Goal: Communication & Community: Answer question/provide support

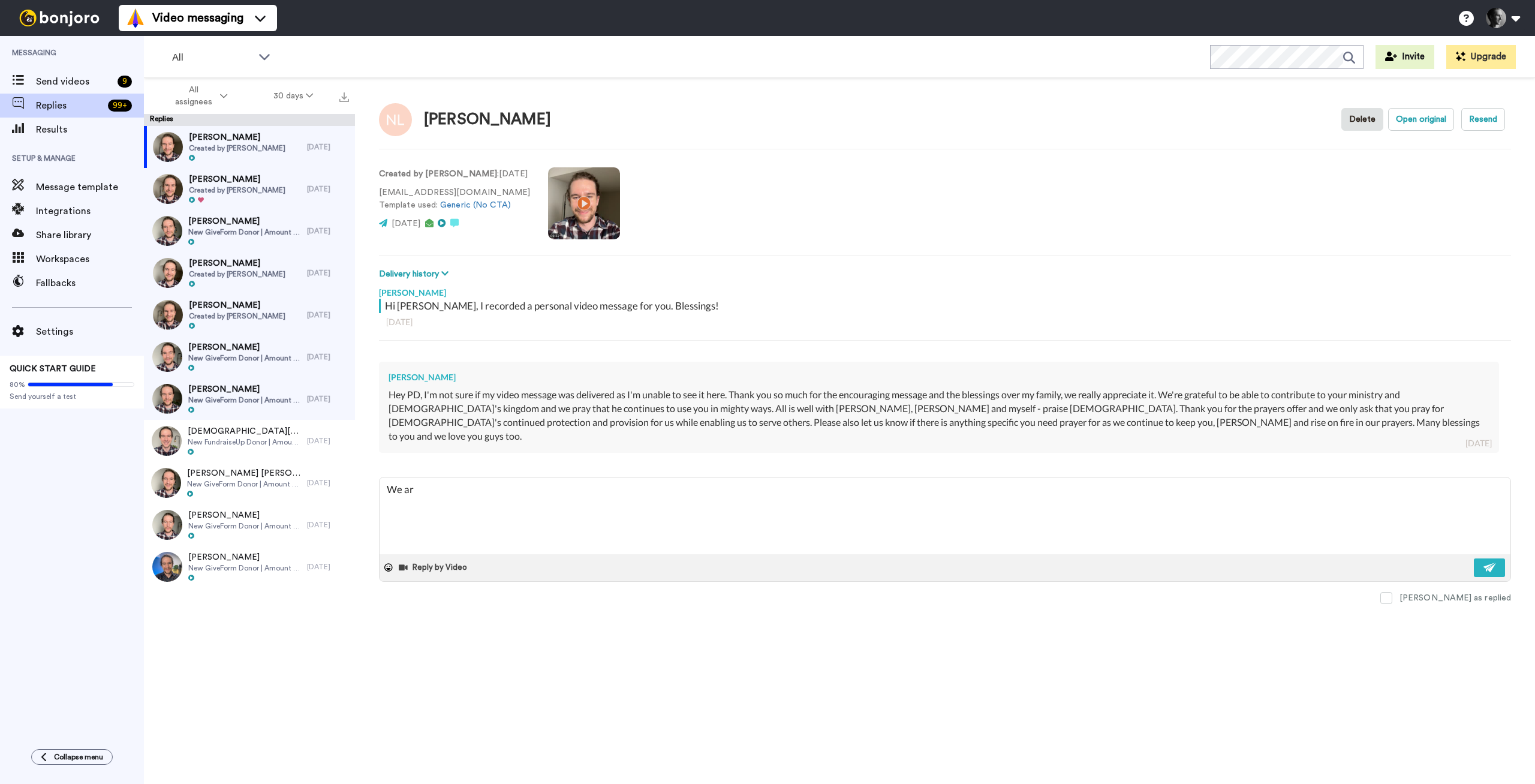
type textarea "We are"
type textarea "x"
type textarea "We are"
type textarea "x"
type textarea "We are w"
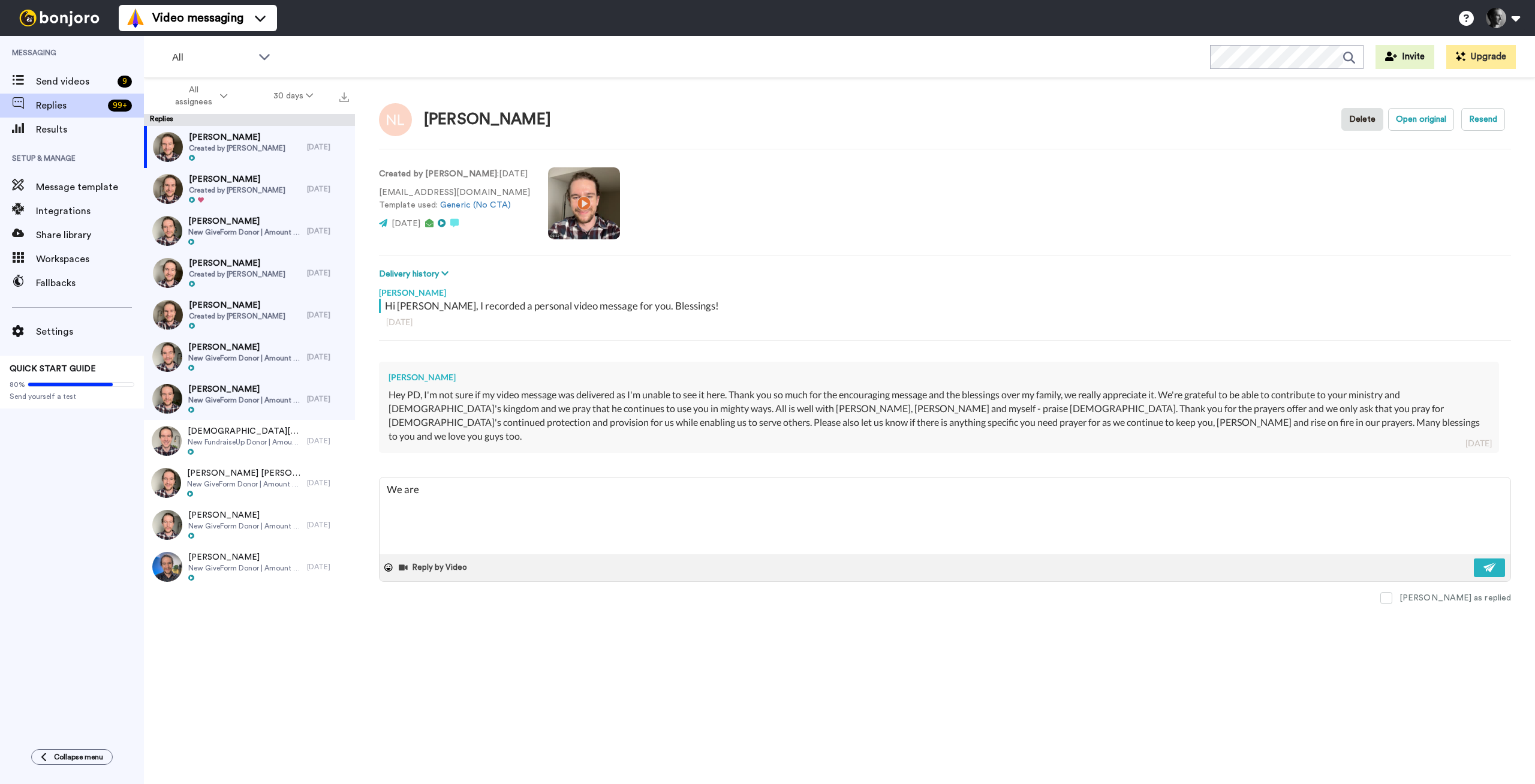
type textarea "x"
type textarea "We are we"
type textarea "x"
type textarea "We are wel"
type textarea "x"
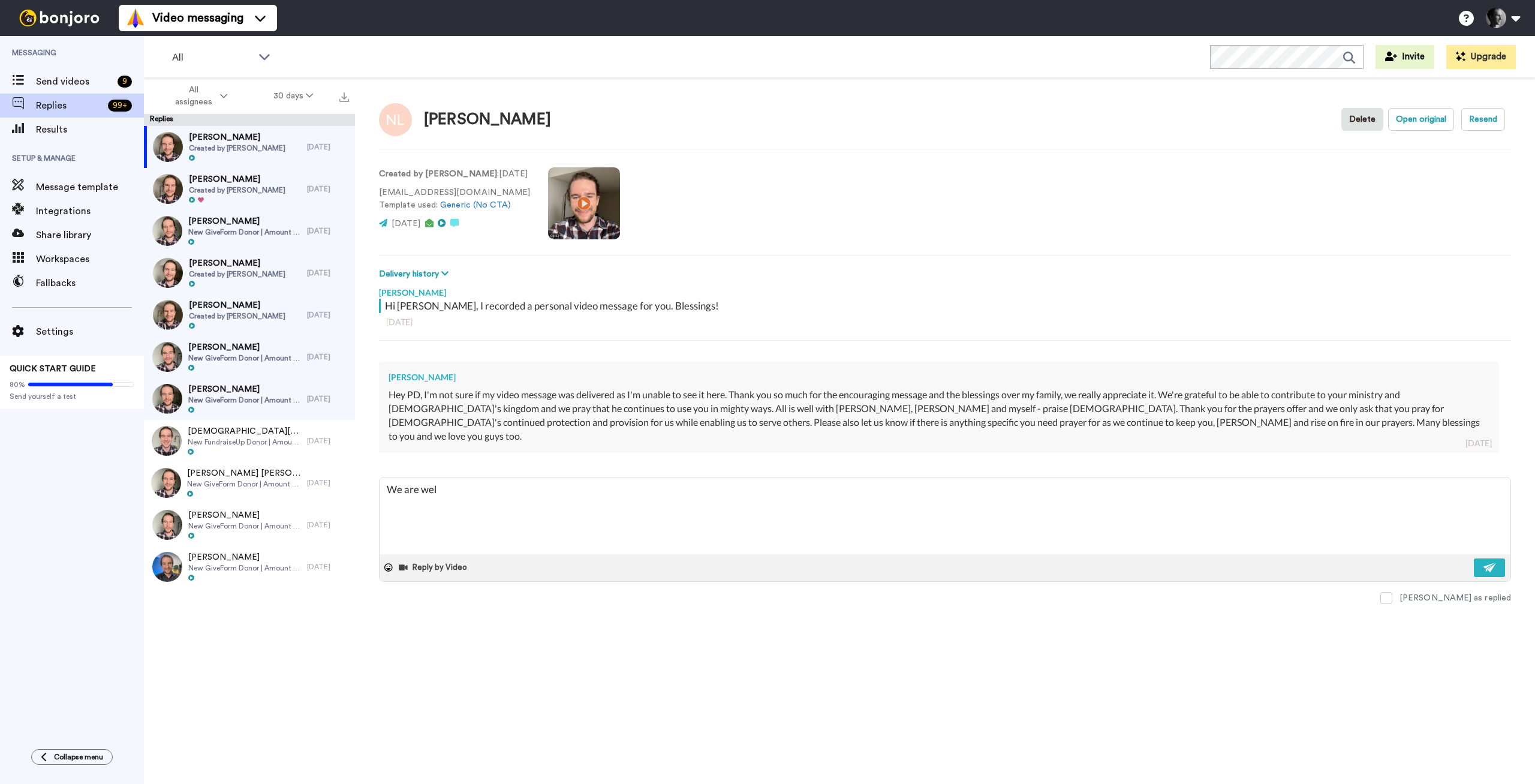
type textarea "We are well"
type textarea "x"
type textarea "We are well"
type textarea "x"
type textarea "We are well t"
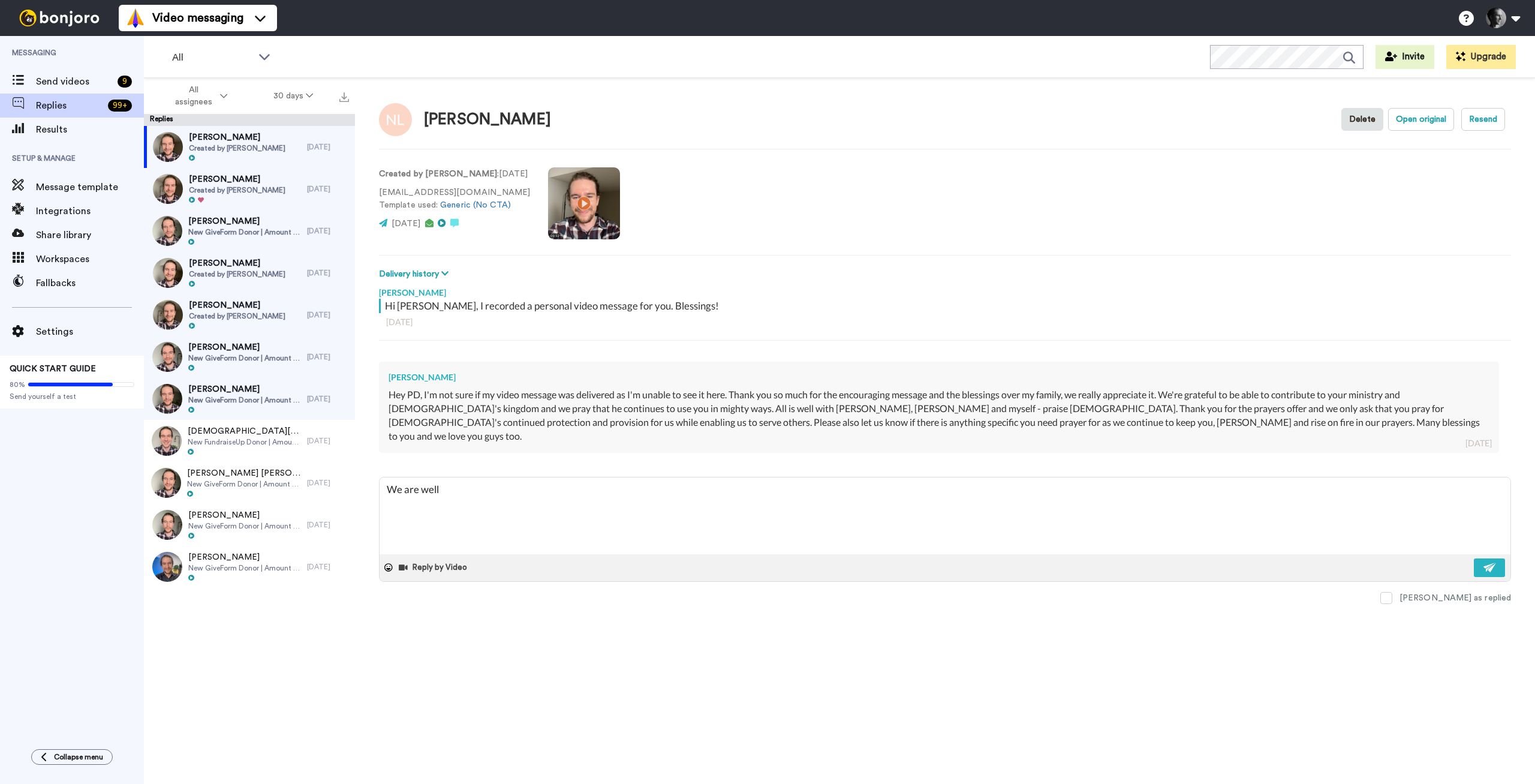
type textarea "x"
type textarea "We are well th"
type textarea "x"
type textarea "We are well tha"
type textarea "x"
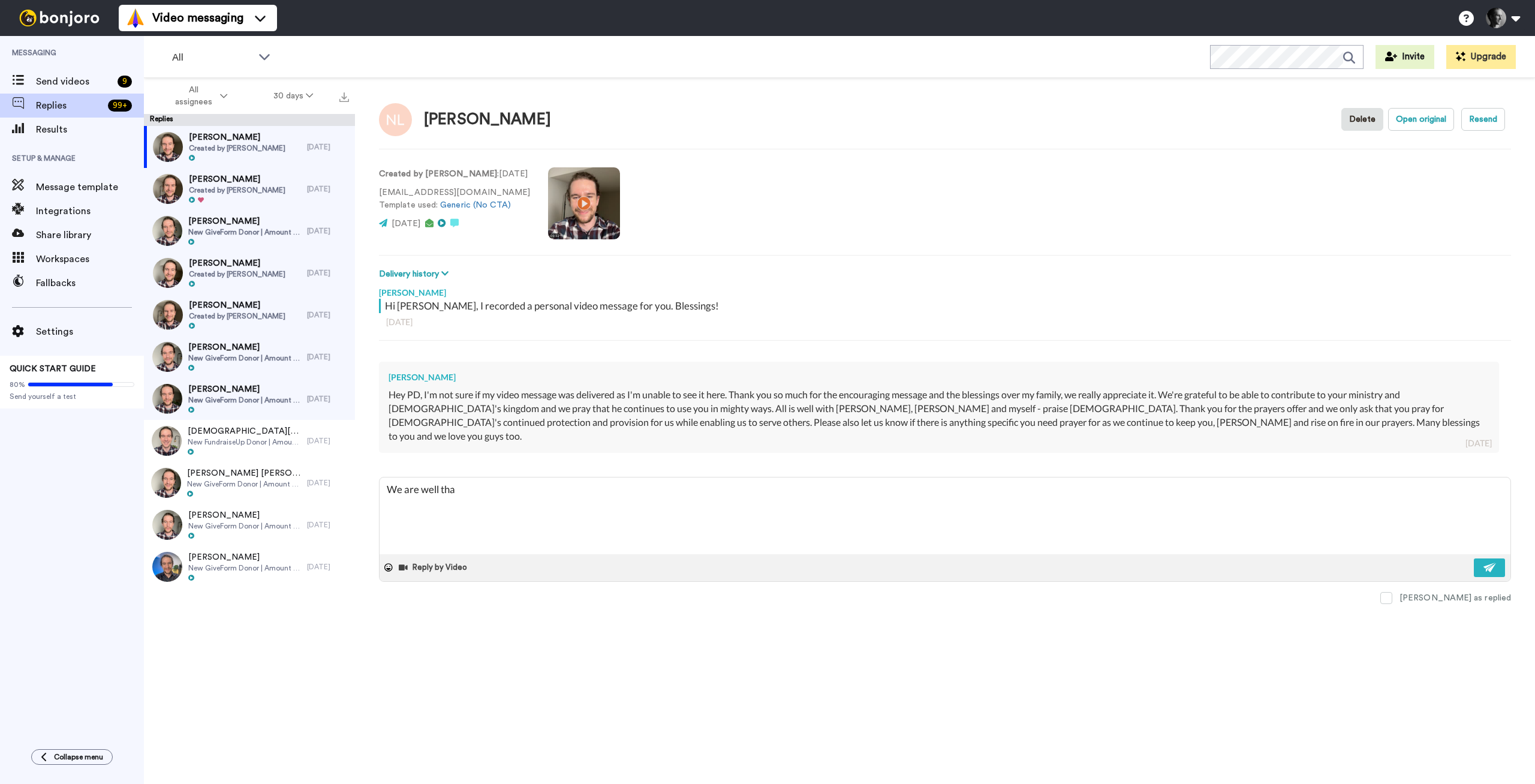
type textarea "We are well than"
type textarea "x"
type textarea "We are well thank"
type textarea "x"
type textarea "We are well thank"
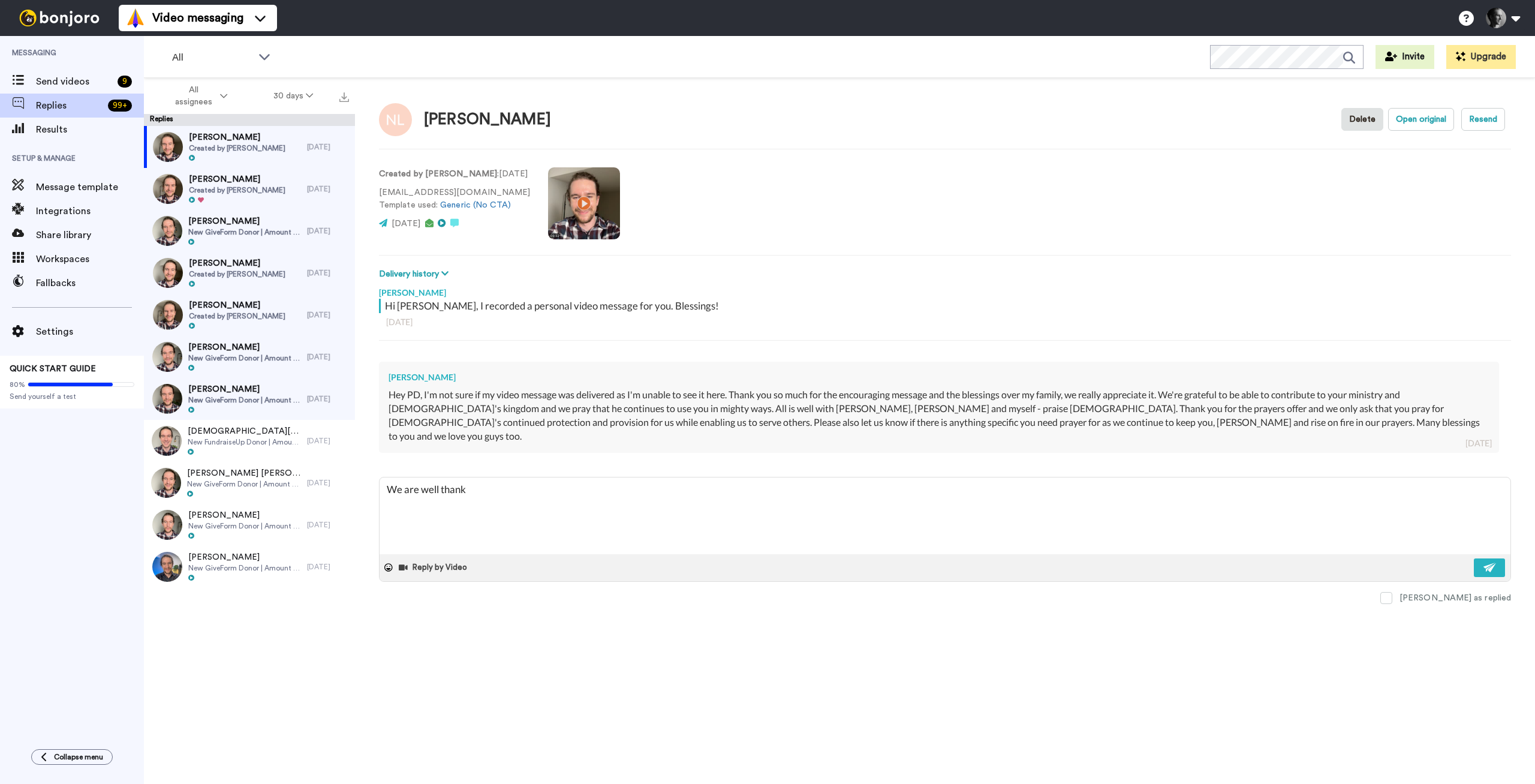
type textarea "x"
type textarea "We are well thank y"
type textarea "x"
type textarea "We are well thank yo"
type textarea "x"
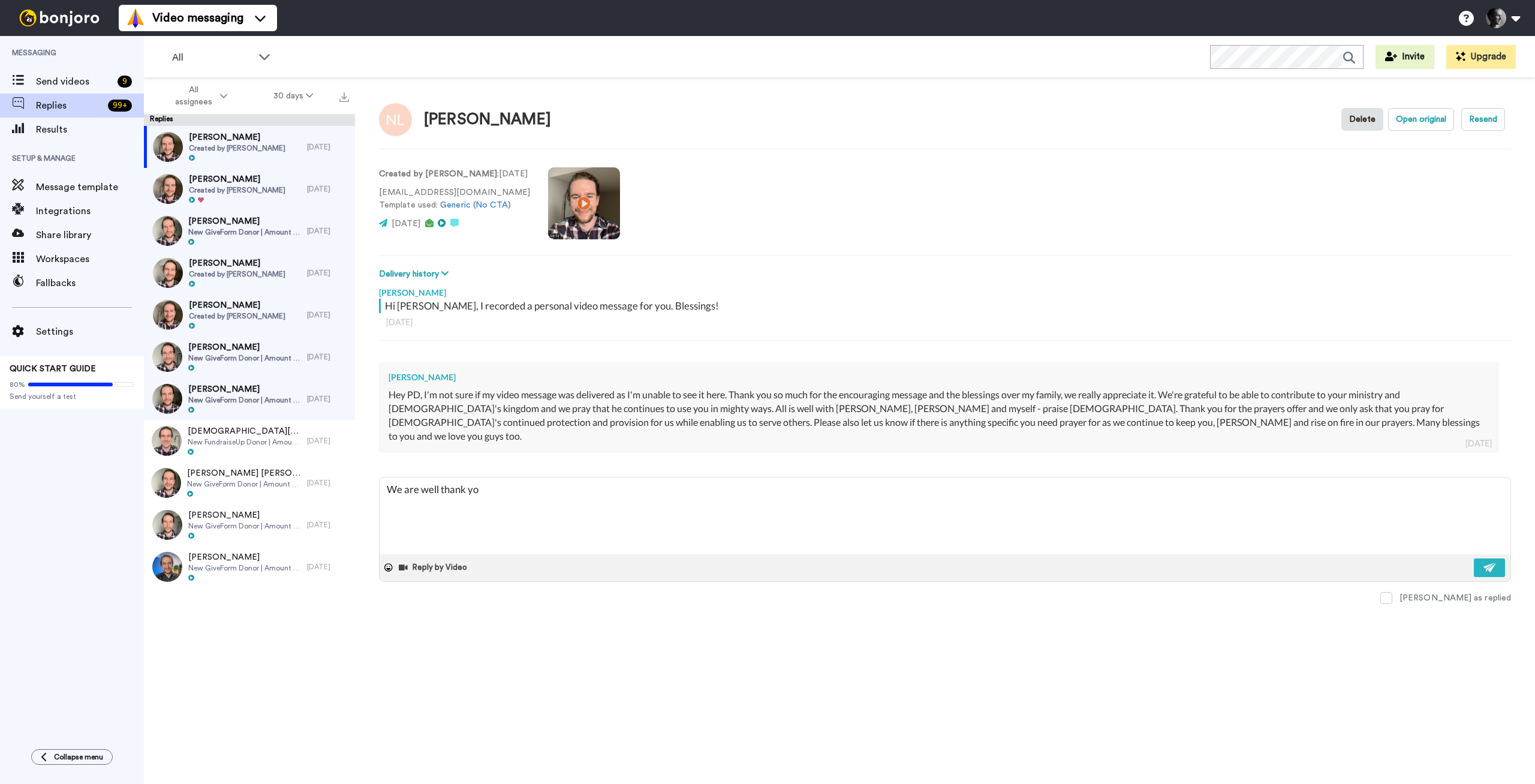
type textarea "We are well thank you"
type textarea "x"
type textarea "We are well thank you,"
type textarea "x"
type textarea "We are well thank you,"
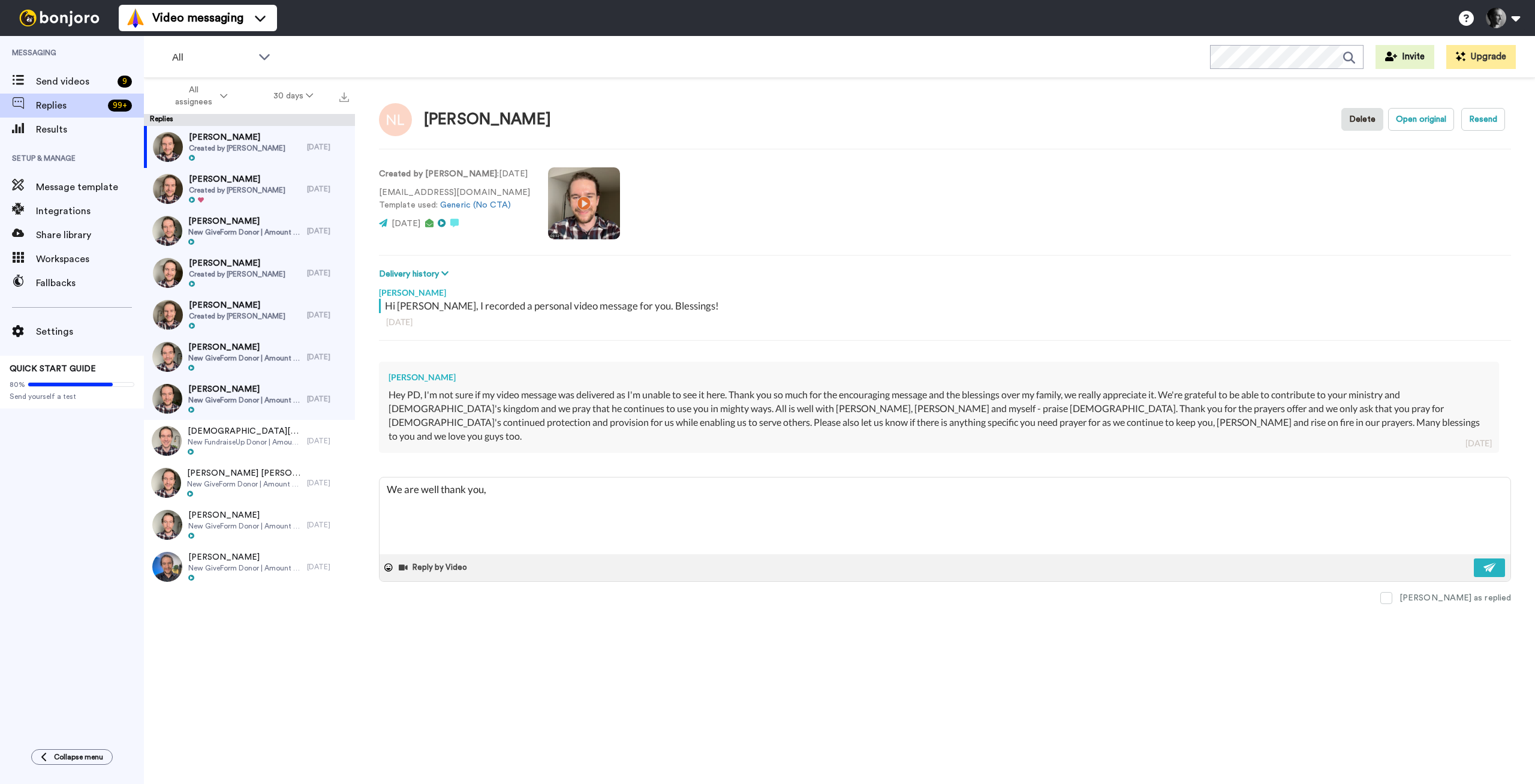
type textarea "x"
type textarea "We are well thank you,"
type textarea "x"
type textarea "We are well thank you"
type textarea "x"
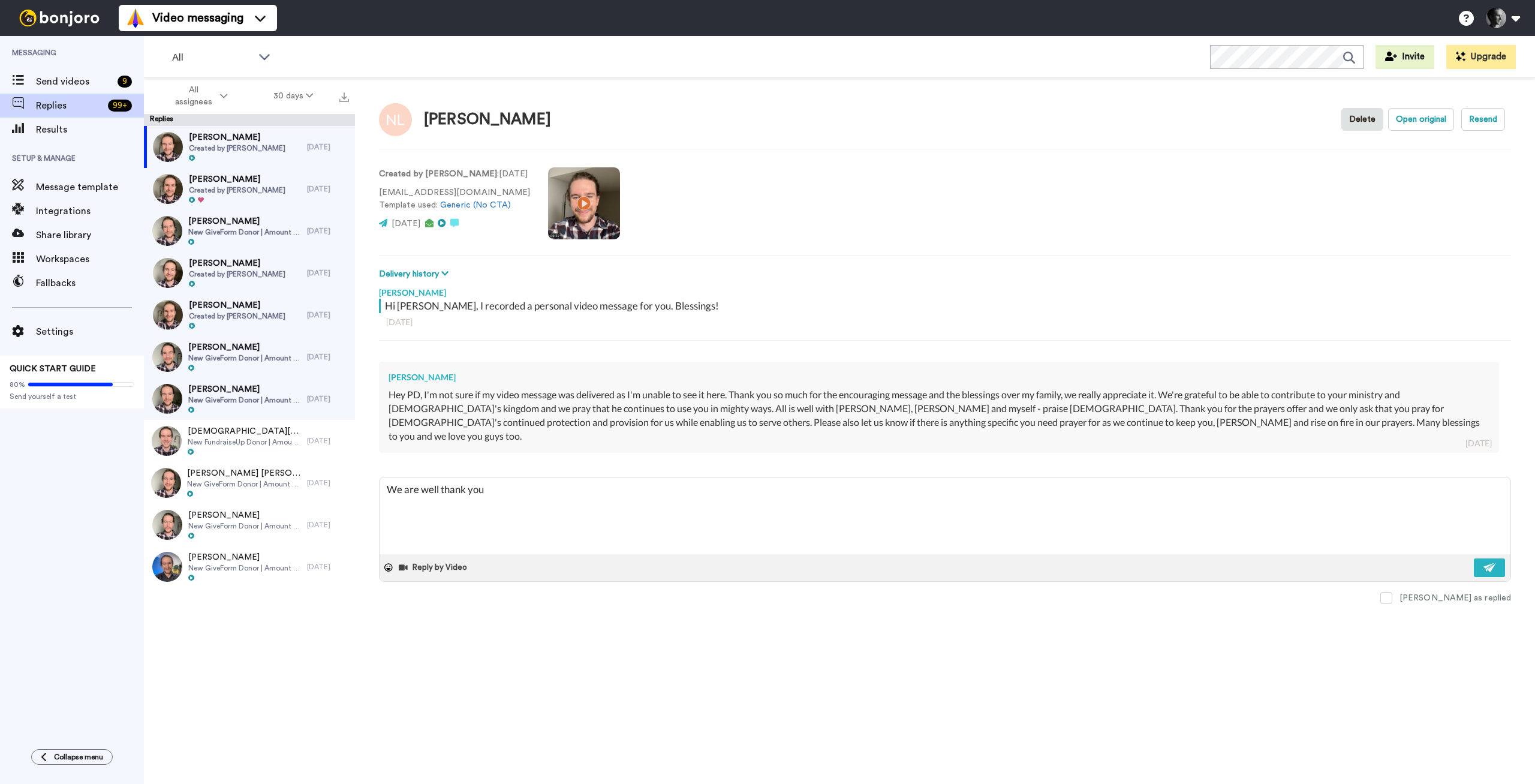
type textarea "We are well thank you,"
type textarea "x"
type textarea "We are well thank you,"
type textarea "x"
type textarea "We are well thank you, p"
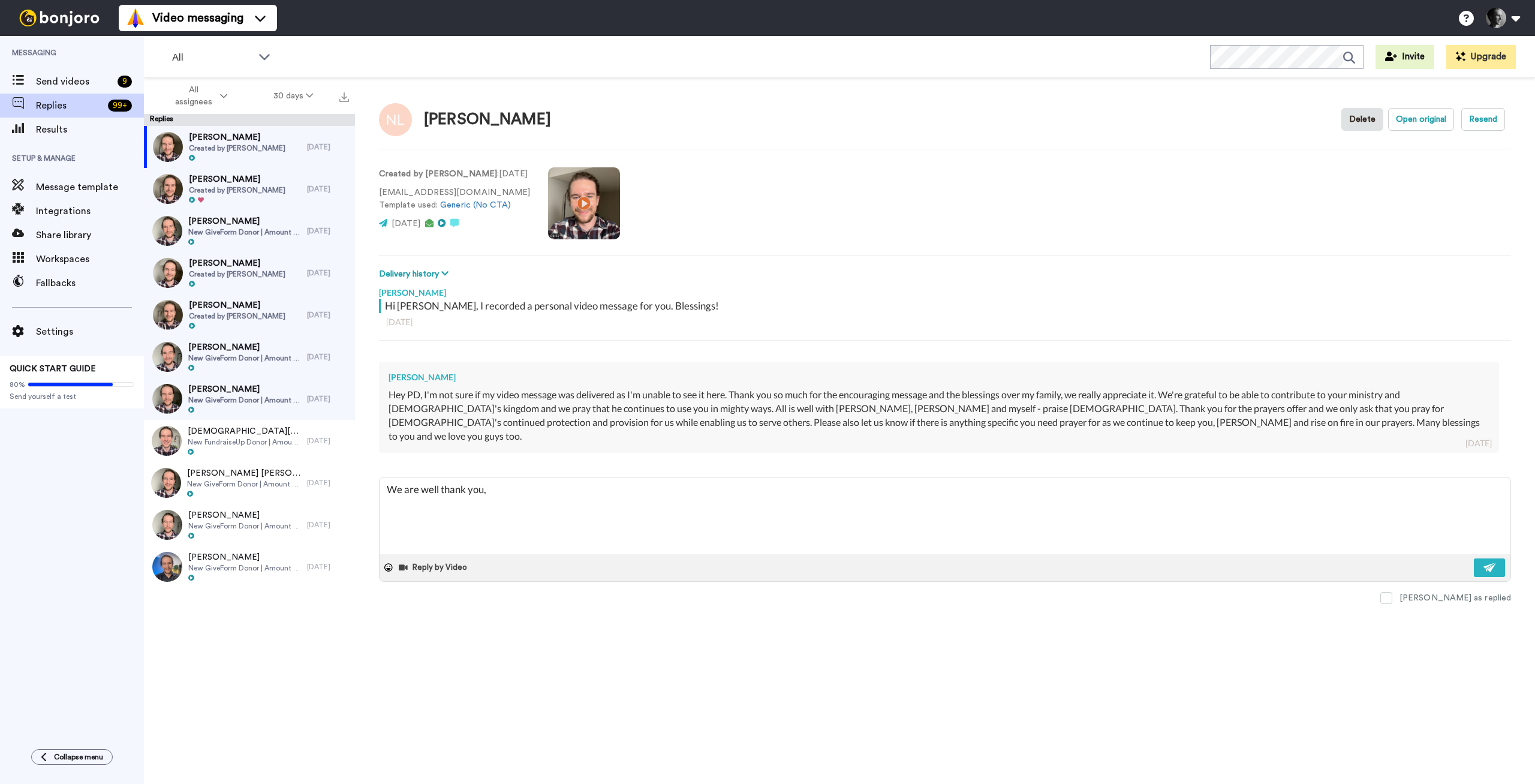
type textarea "x"
type textarea "We are well thank you, pr"
type textarea "x"
type textarea "We are well thank you, pra"
type textarea "x"
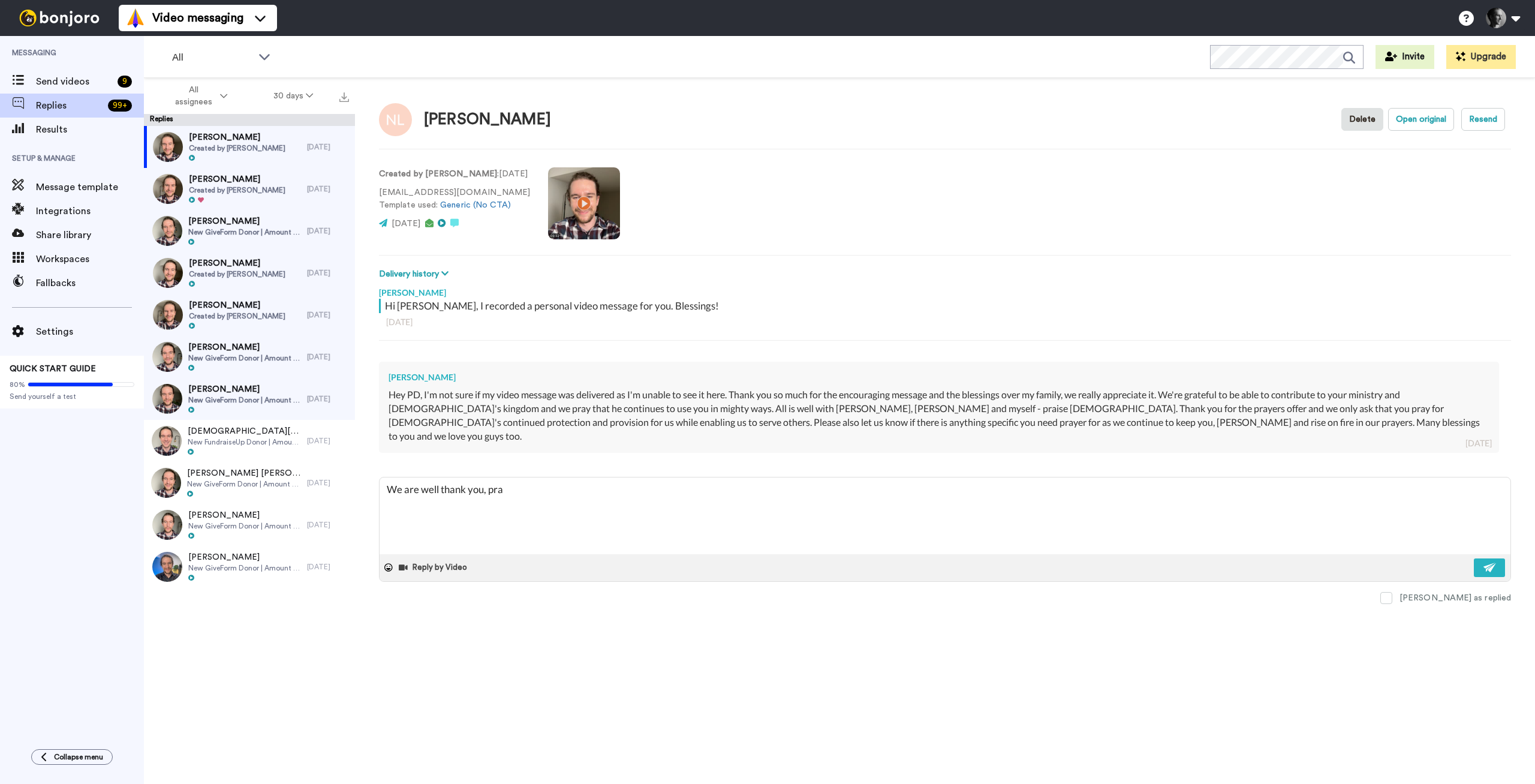
type textarea "We are well thank you, pray"
type textarea "x"
type textarea "We are well thank you, praye"
type textarea "x"
type textarea "We are well thank you, prayer"
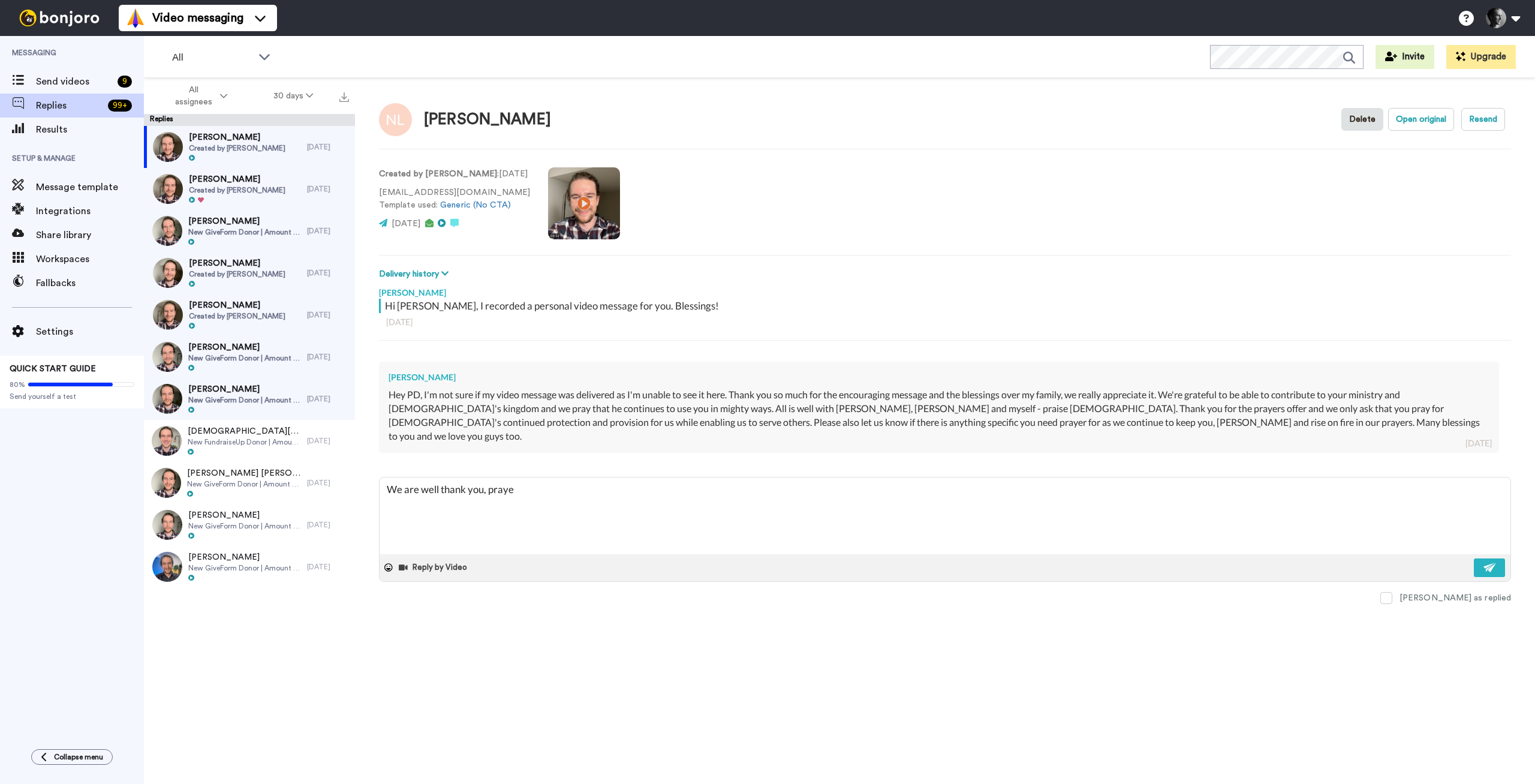
type textarea "x"
type textarea "We are well thank you, prayer"
type textarea "x"
type textarea "We are well thank you, prayer f"
type textarea "x"
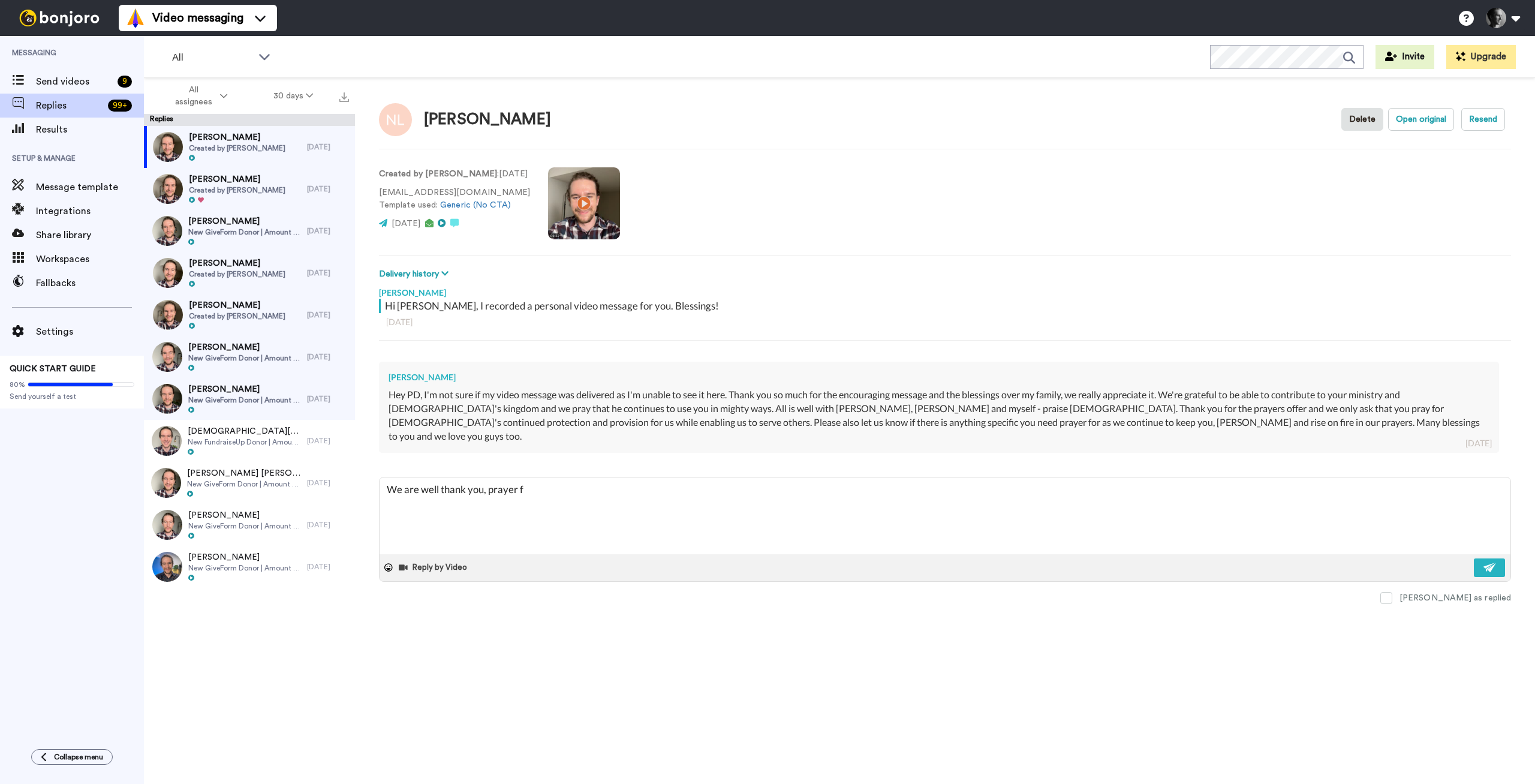
type textarea "We are well thank you, prayer fo"
type textarea "x"
type textarea "We are well thank you, prayer for"
type textarea "x"
type textarea "We are well thank you, prayer for"
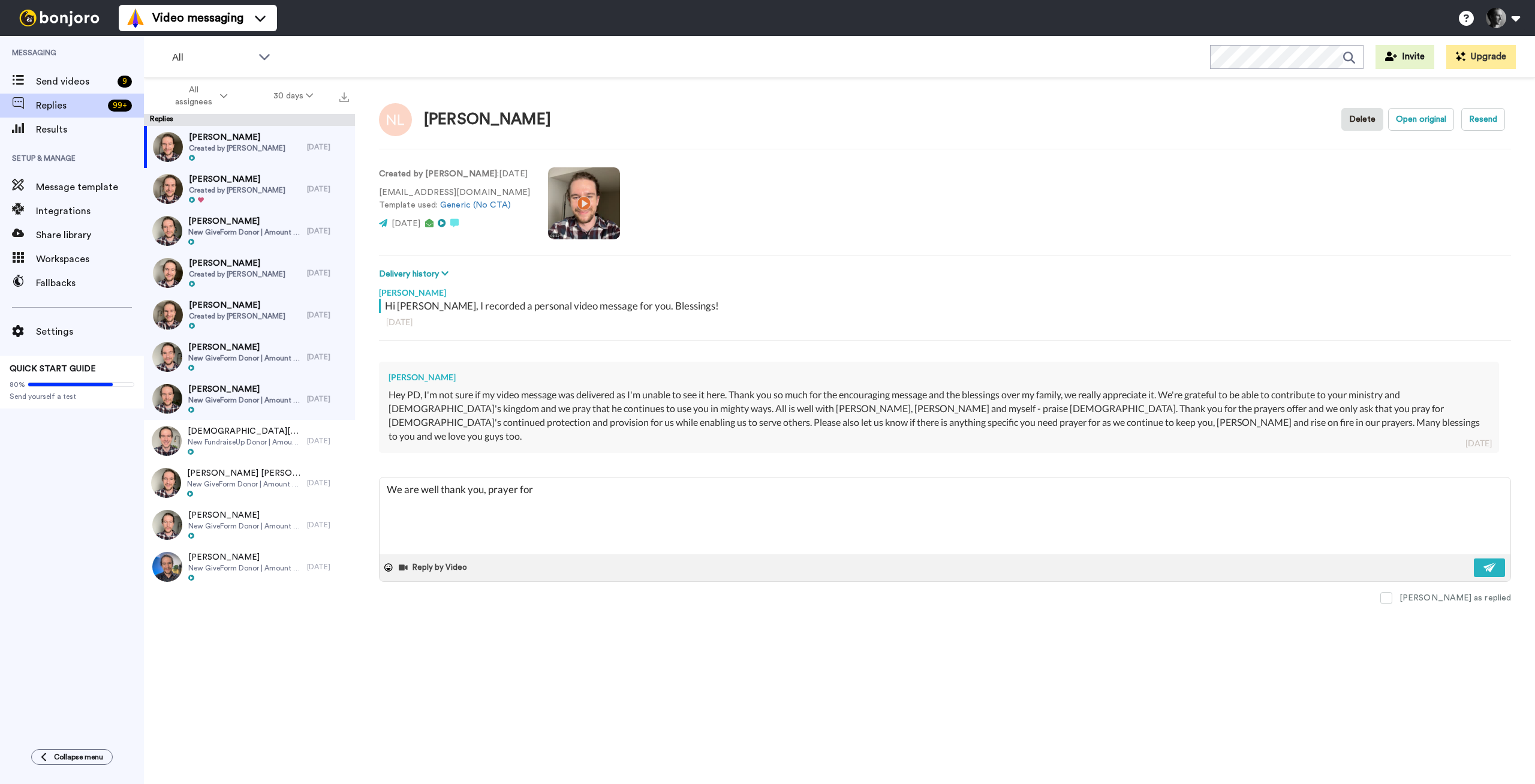
type textarea "x"
type textarea "We are well thank you, prayer for"
type textarea "x"
type textarea "We are well thank you, prayer fo"
type textarea "x"
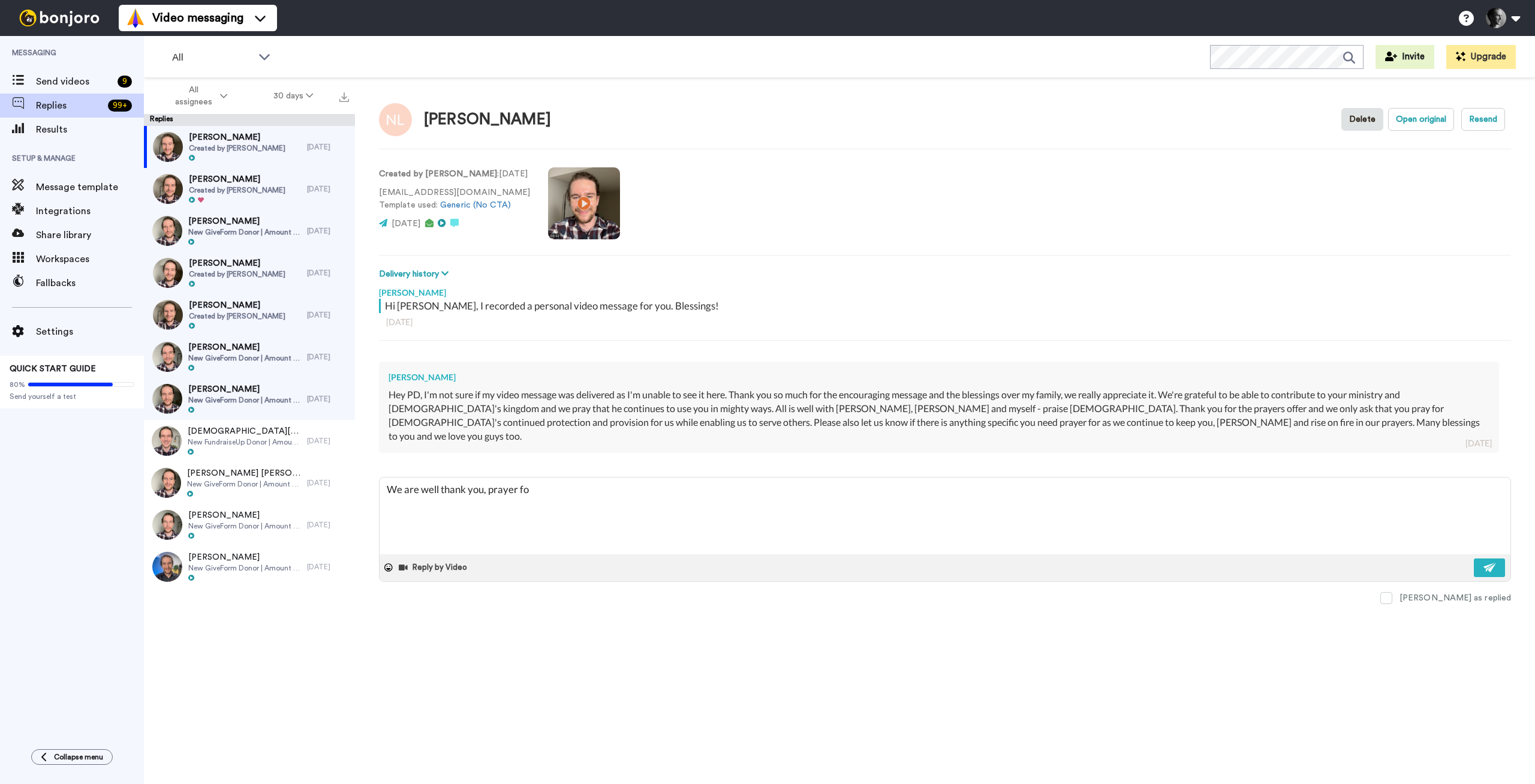
type textarea "We are well thank you, prayer f"
type textarea "x"
type textarea "We are well thank you, prayer"
type textarea "x"
type textarea "We are well thank you, prayer"
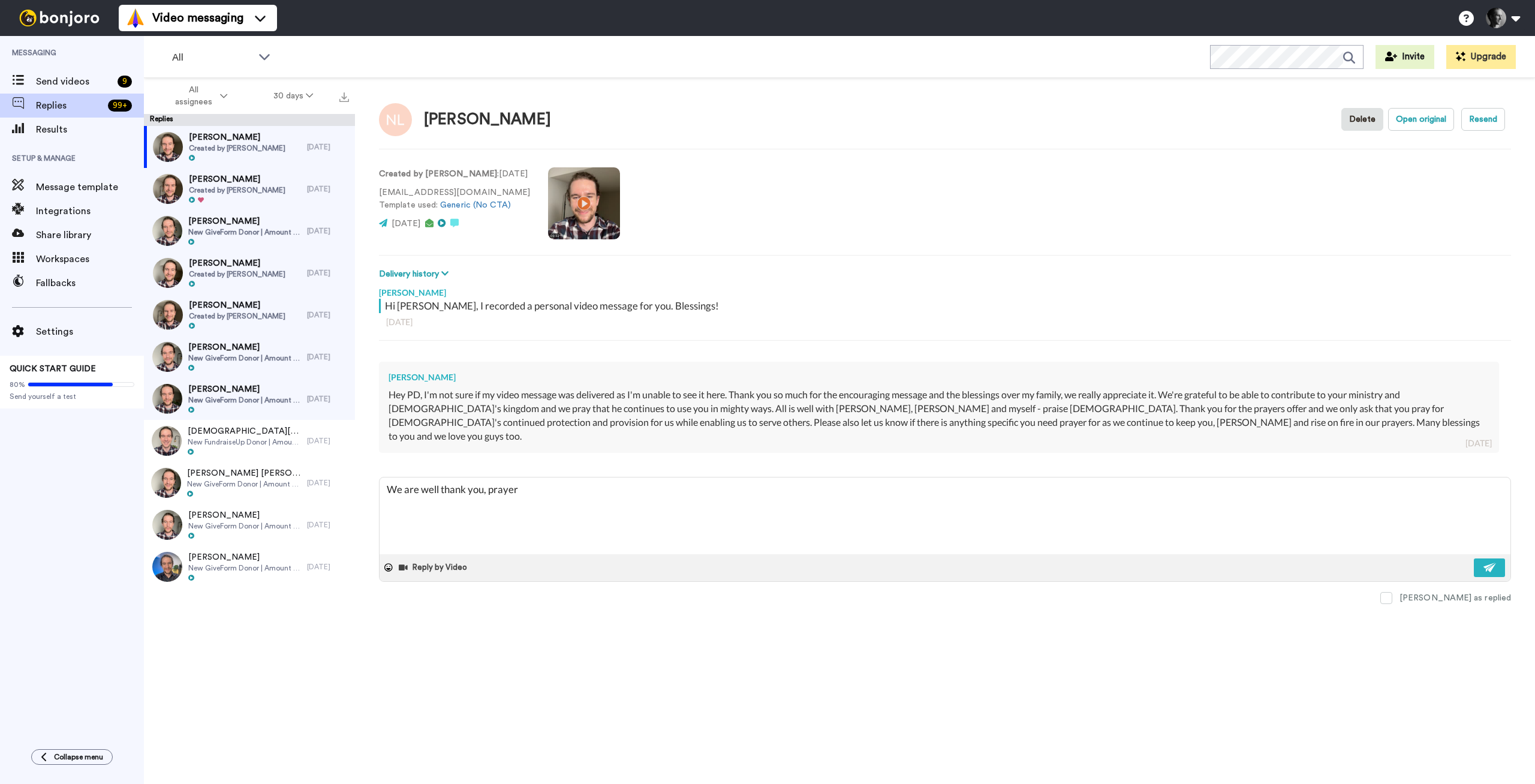
type textarea "x"
type textarea "We are well thank you, praye"
type textarea "x"
type textarea "We are well thank you, pray"
type textarea "x"
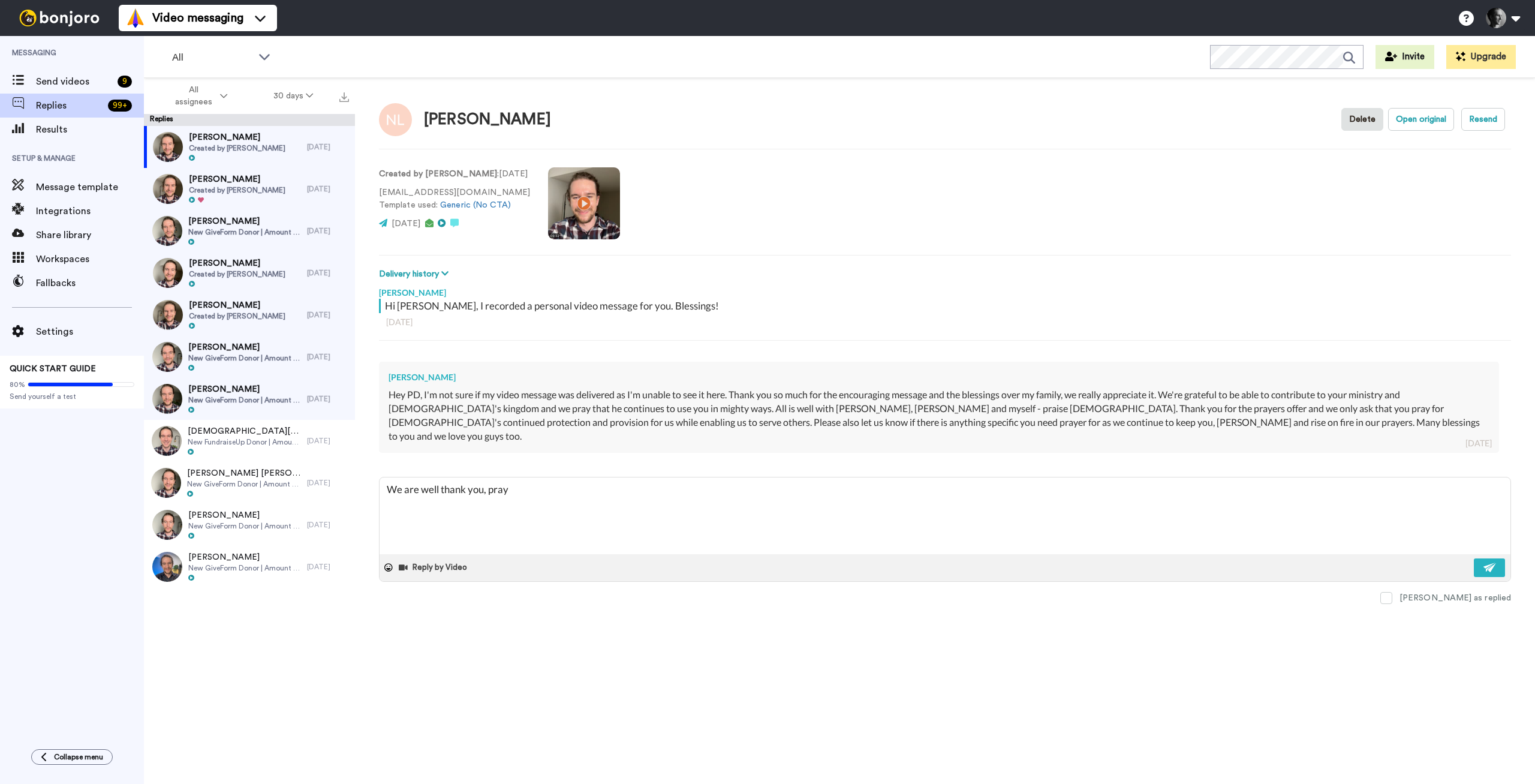
type textarea "We are well thank you, pra"
type textarea "x"
type textarea "We are well thank you, pr"
type textarea "x"
type textarea "We are well thank you, p"
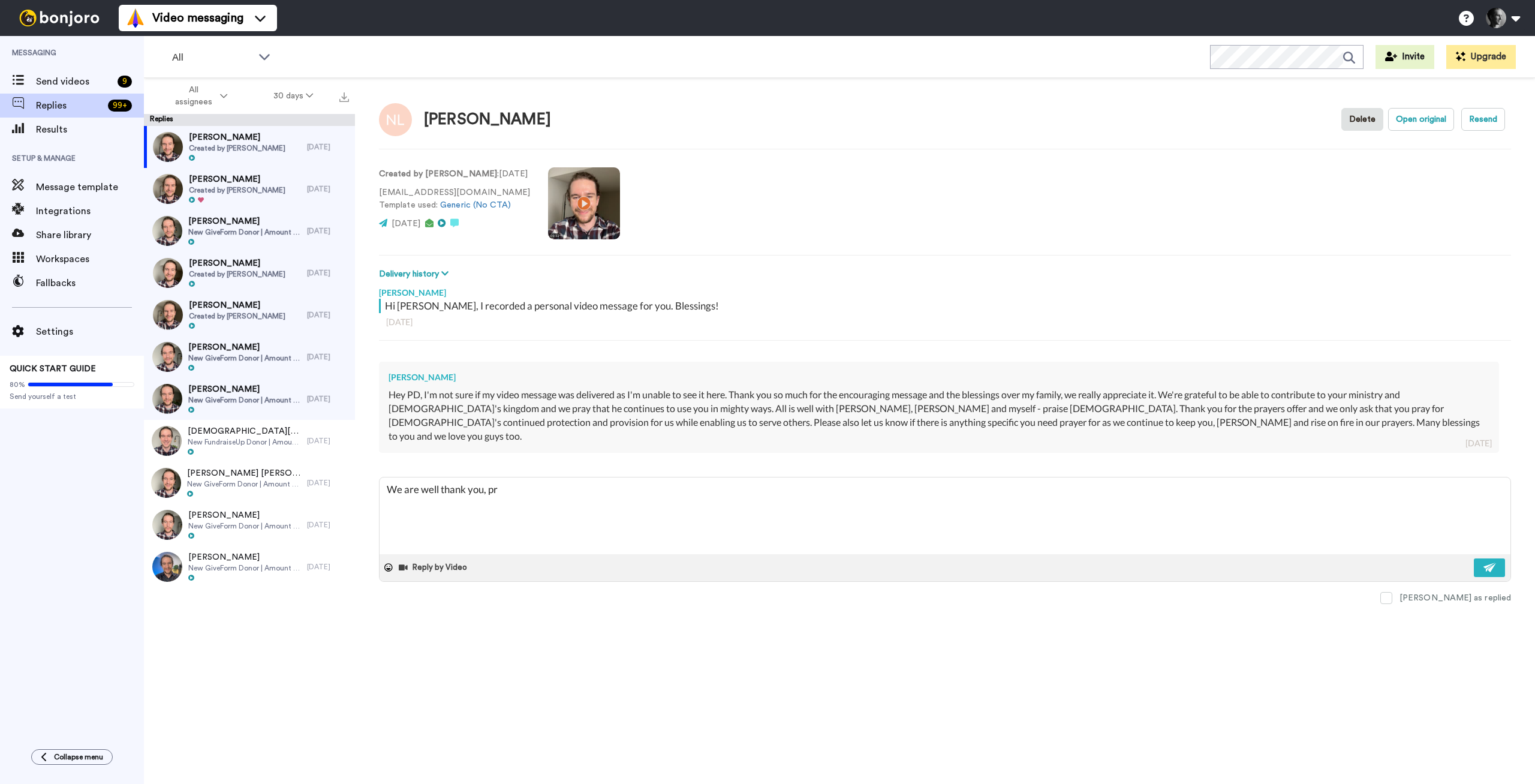
type textarea "x"
type textarea "We are well thank you,"
type textarea "x"
type textarea "We are well thank you, w"
type textarea "x"
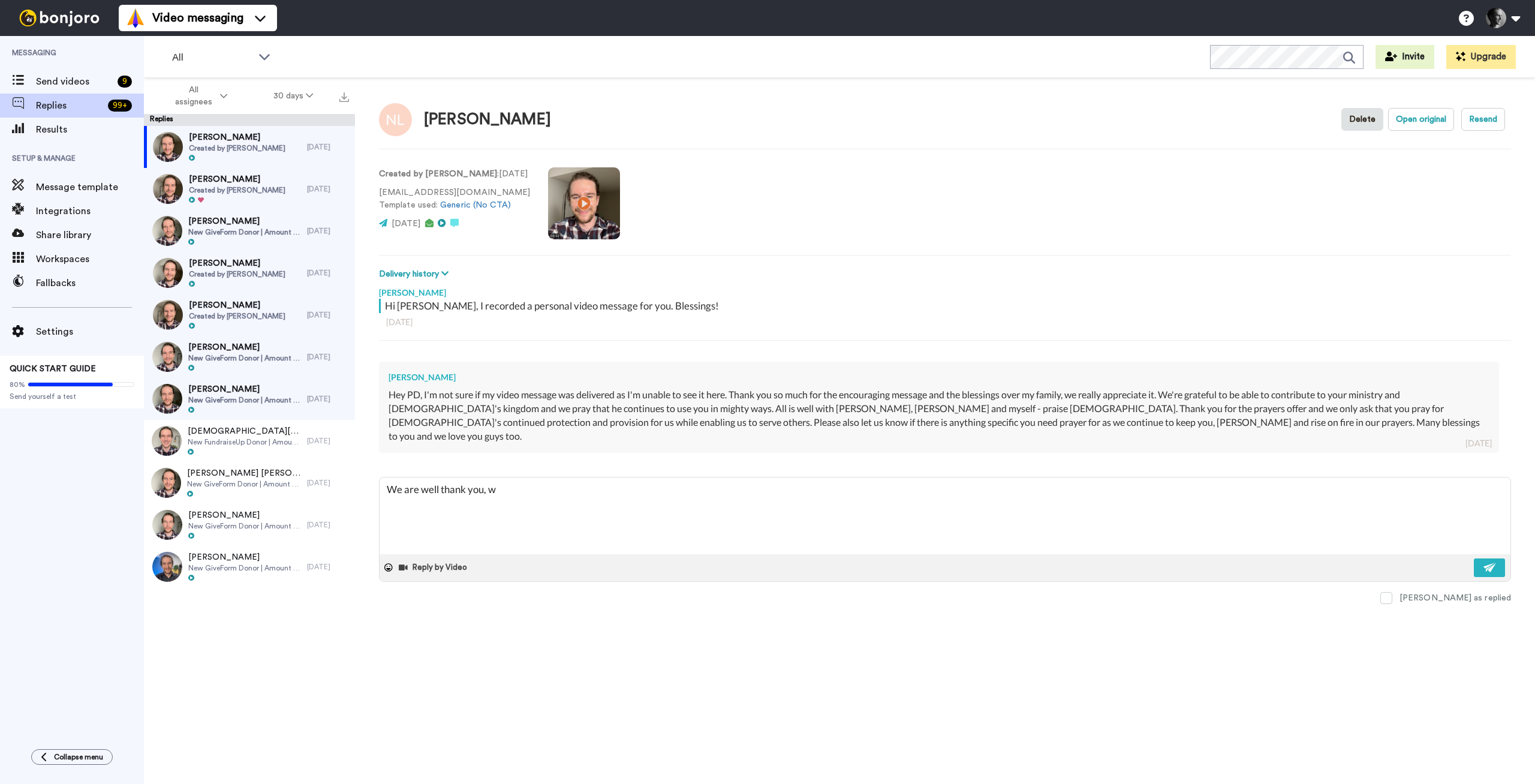
type textarea "We are well thank you, we"
type textarea "x"
type textarea "We are well thank you, we"
type textarea "x"
type textarea "We are well thank you, we a"
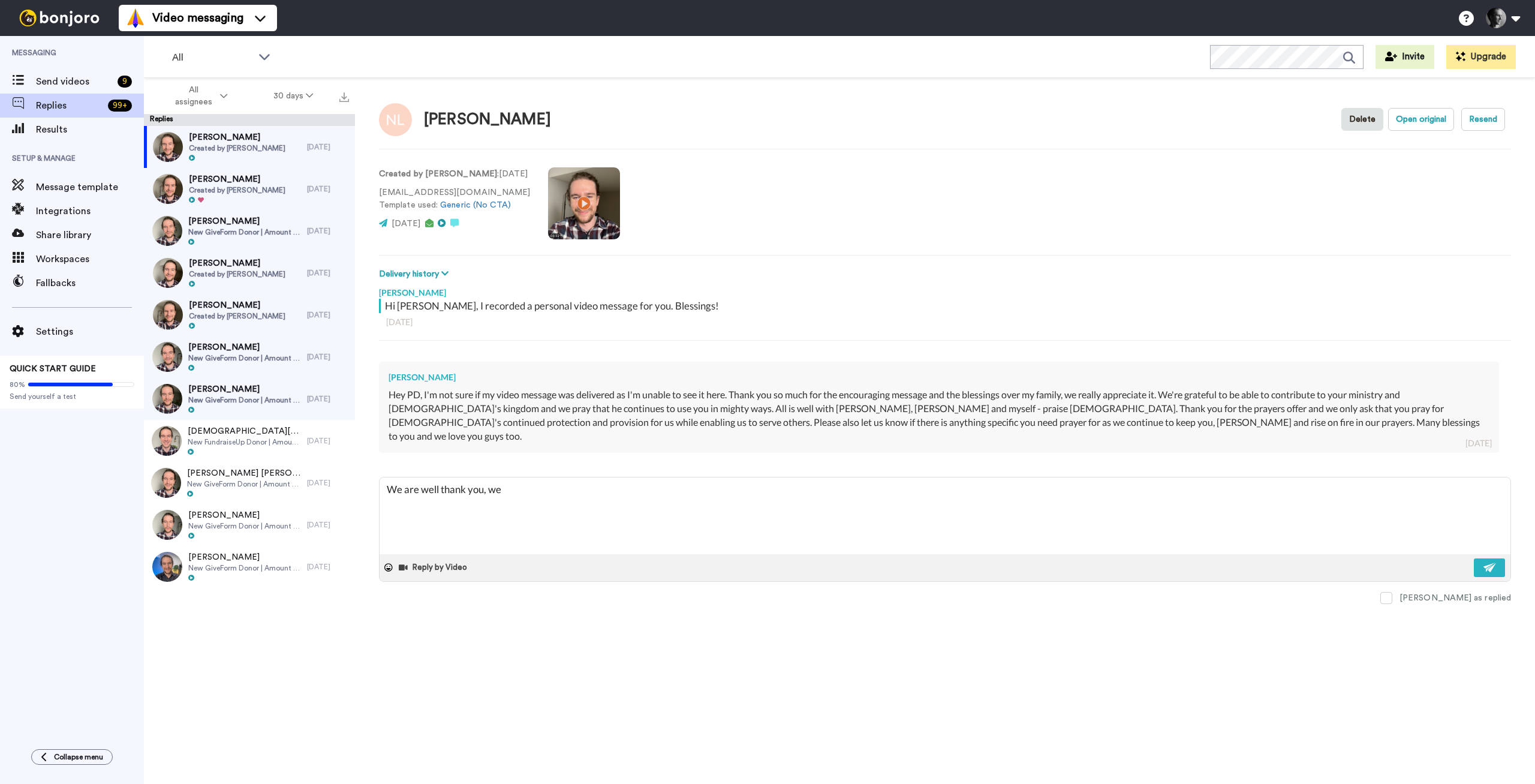
type textarea "x"
type textarea "We are well thank you, we ap"
type textarea "x"
type textarea "We are well thank you, we app"
type textarea "x"
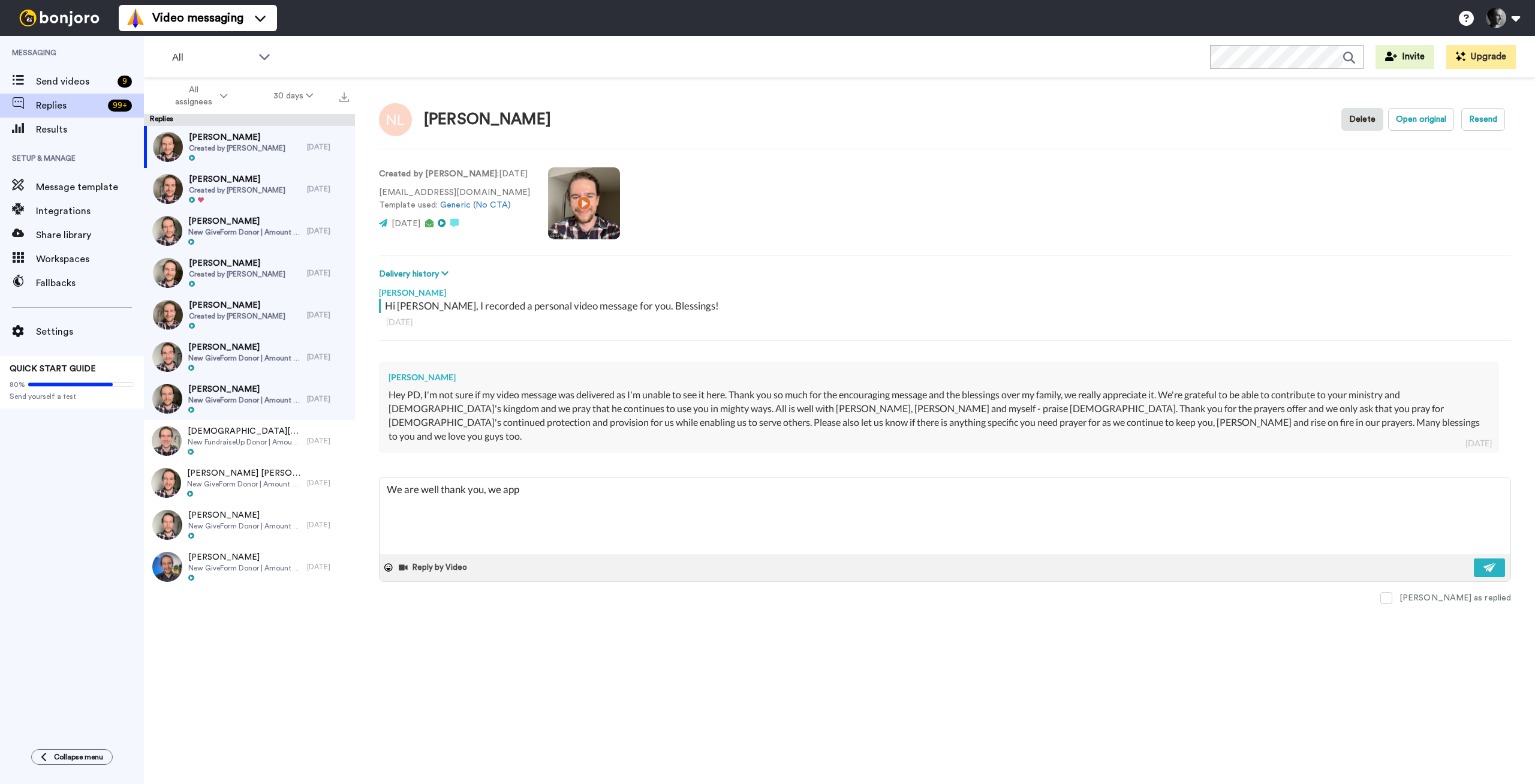
type textarea "We are well thank you, we appr"
type textarea "x"
type textarea "We are well thank you, we appre"
type textarea "x"
type textarea "We are well thank you, we apprec"
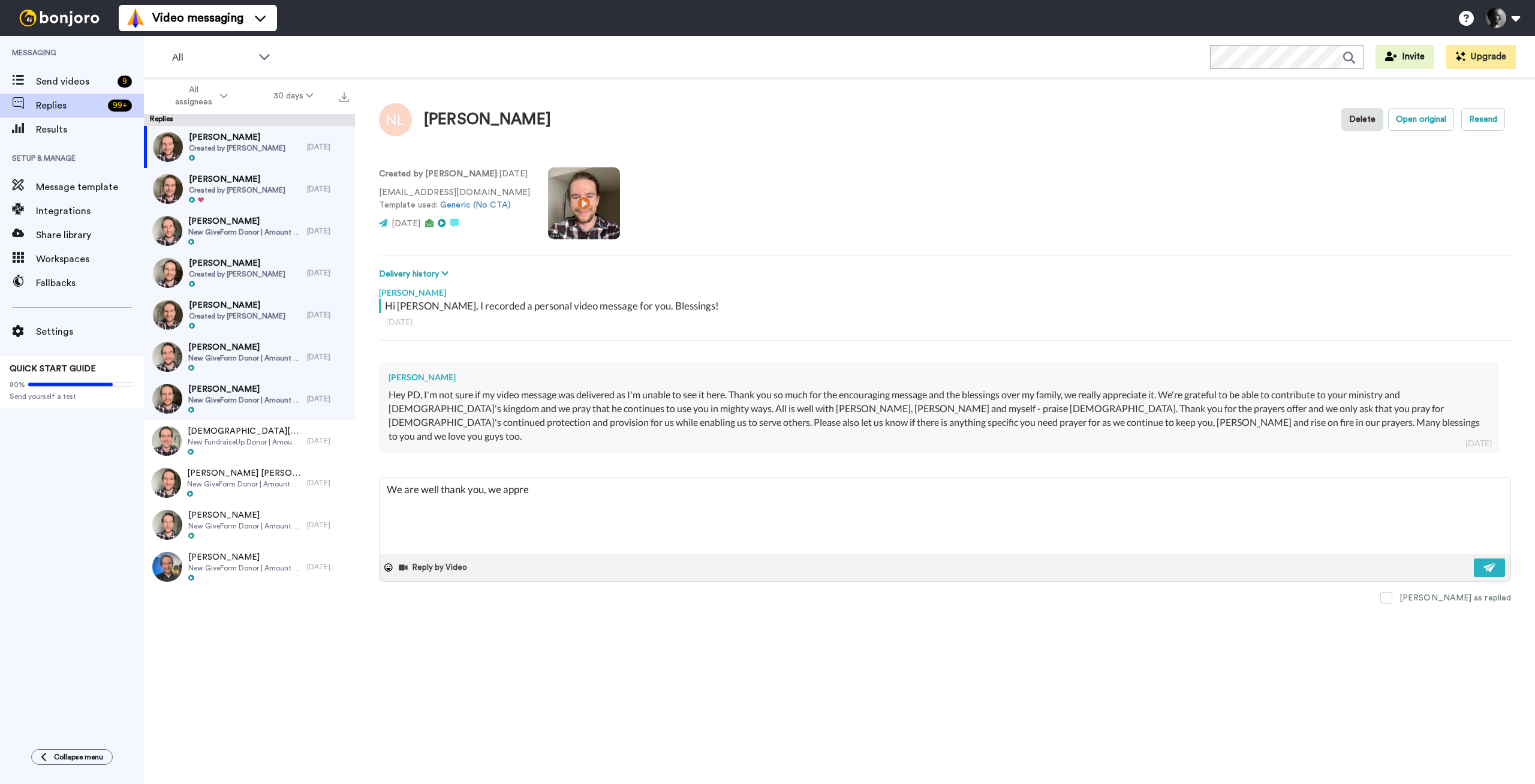
type textarea "x"
type textarea "We are well thank you, we appreci"
type textarea "x"
type textarea "We are well thank you, we apprecia"
type textarea "x"
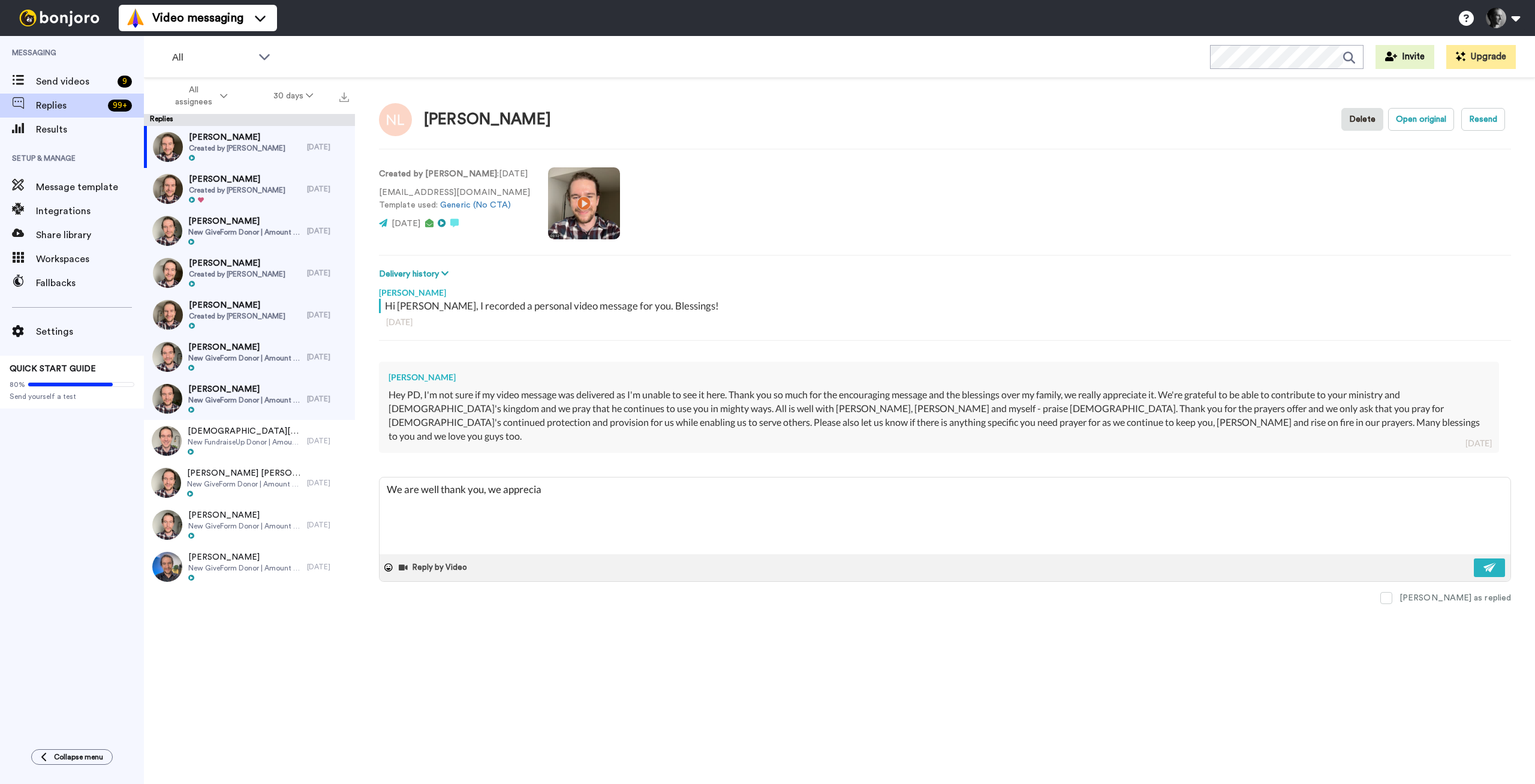
type textarea "We are well thank you, we appreciat"
type textarea "x"
type textarea "We are well thank you, we appreciate"
type textarea "x"
type textarea "We are well thank you, we appreciate"
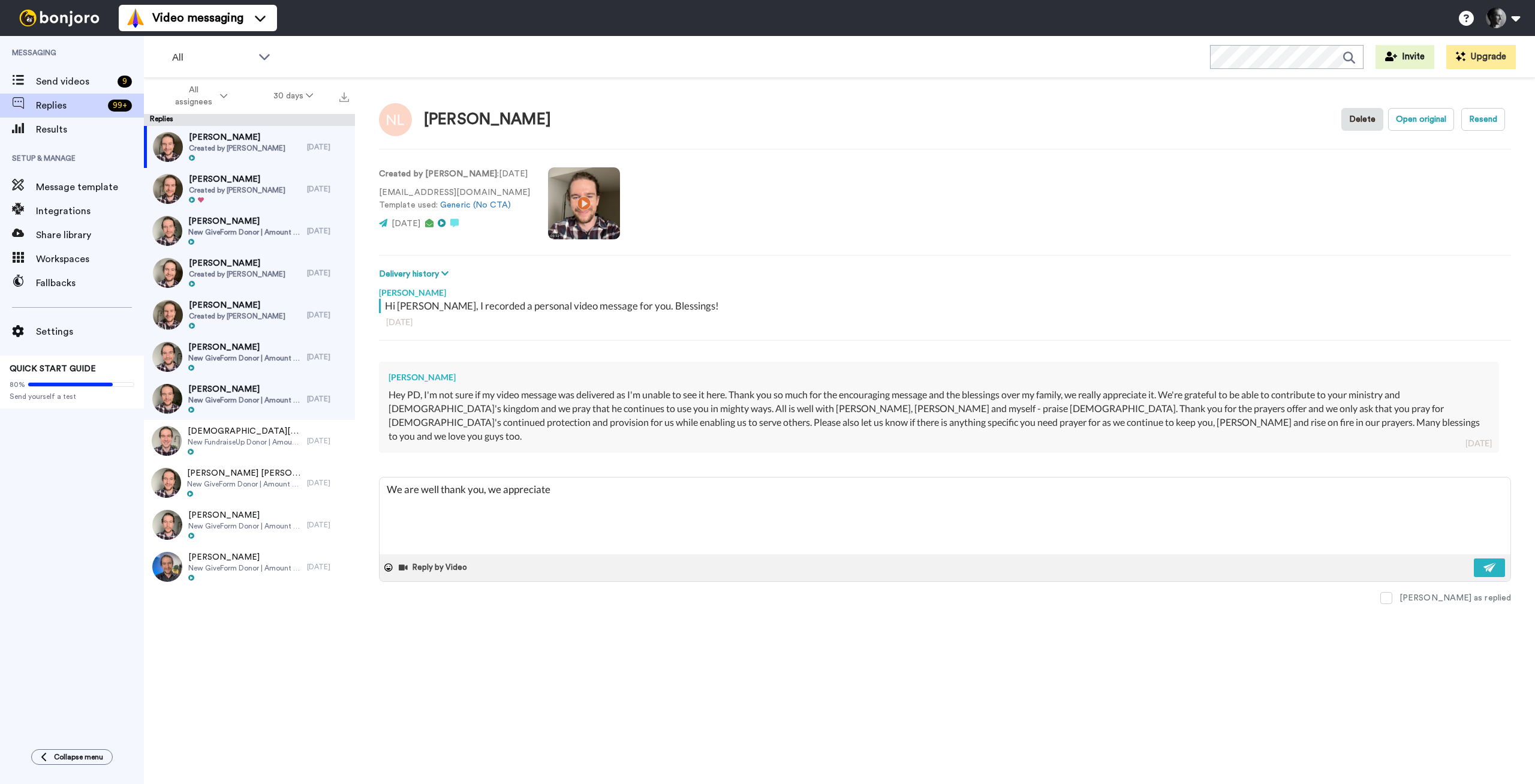
type textarea "x"
type textarea "We are well thank you, we appreciate y"
type textarea "x"
type textarea "We are well thank you, we appreciate yo"
type textarea "x"
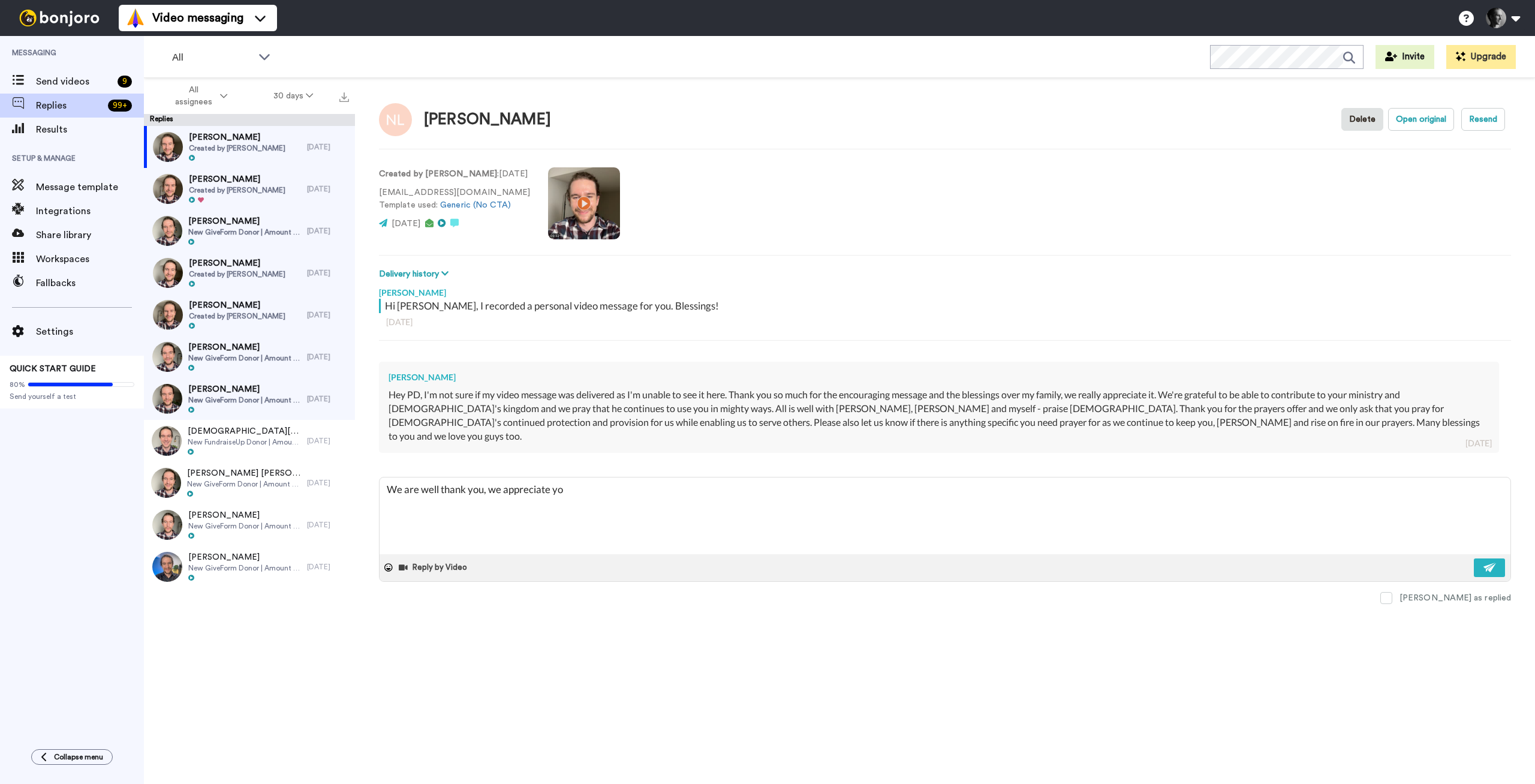
type textarea "We are well thank you, we appreciate you"
type textarea "x"
type textarea "We are well thank you, we appreciate your"
type textarea "x"
type textarea "We are well thank you, we appreciate your"
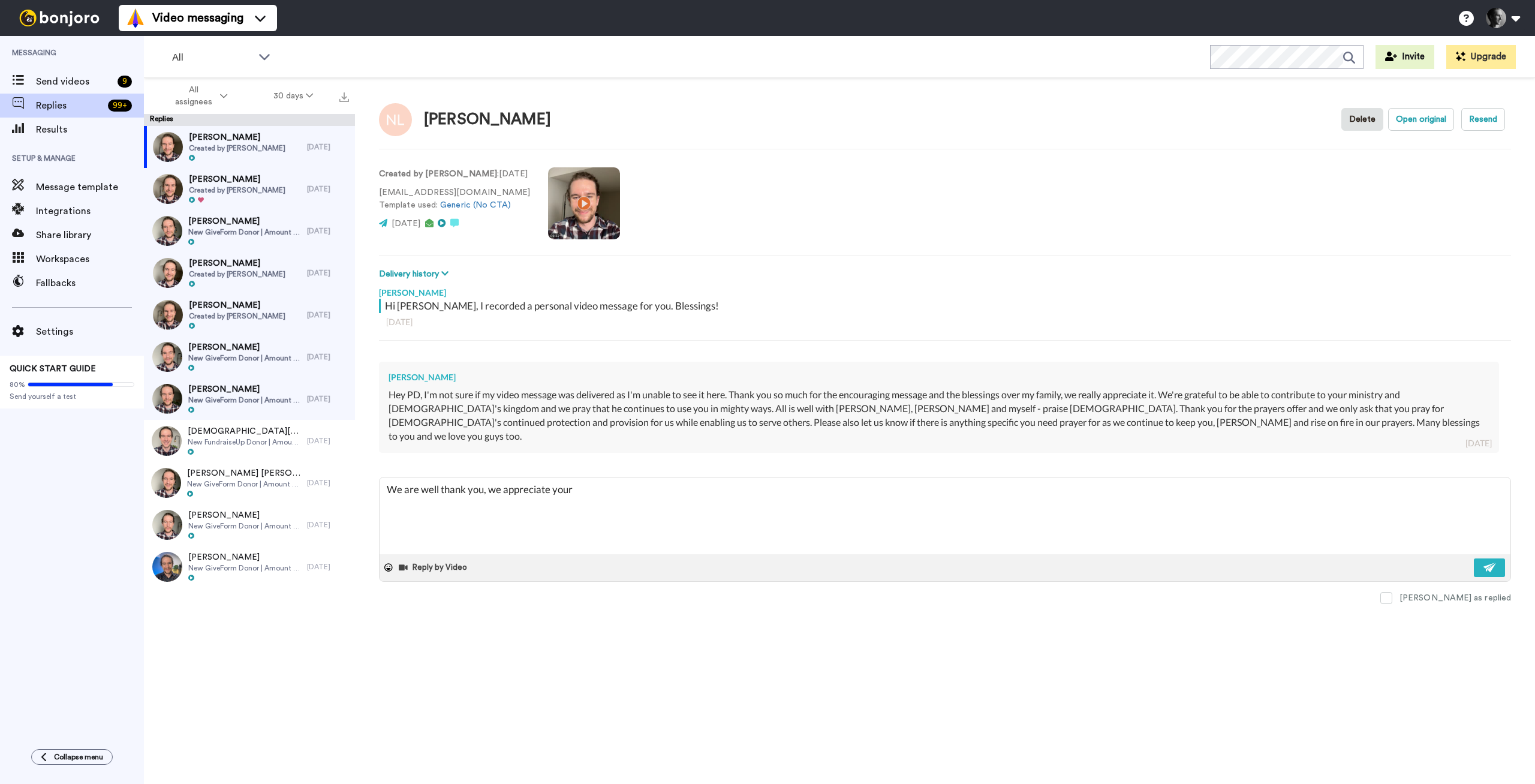
type textarea "x"
type textarea "We are well thank you, we appreciate your p"
type textarea "x"
type textarea "We are well thank you, we appreciate your pr"
type textarea "x"
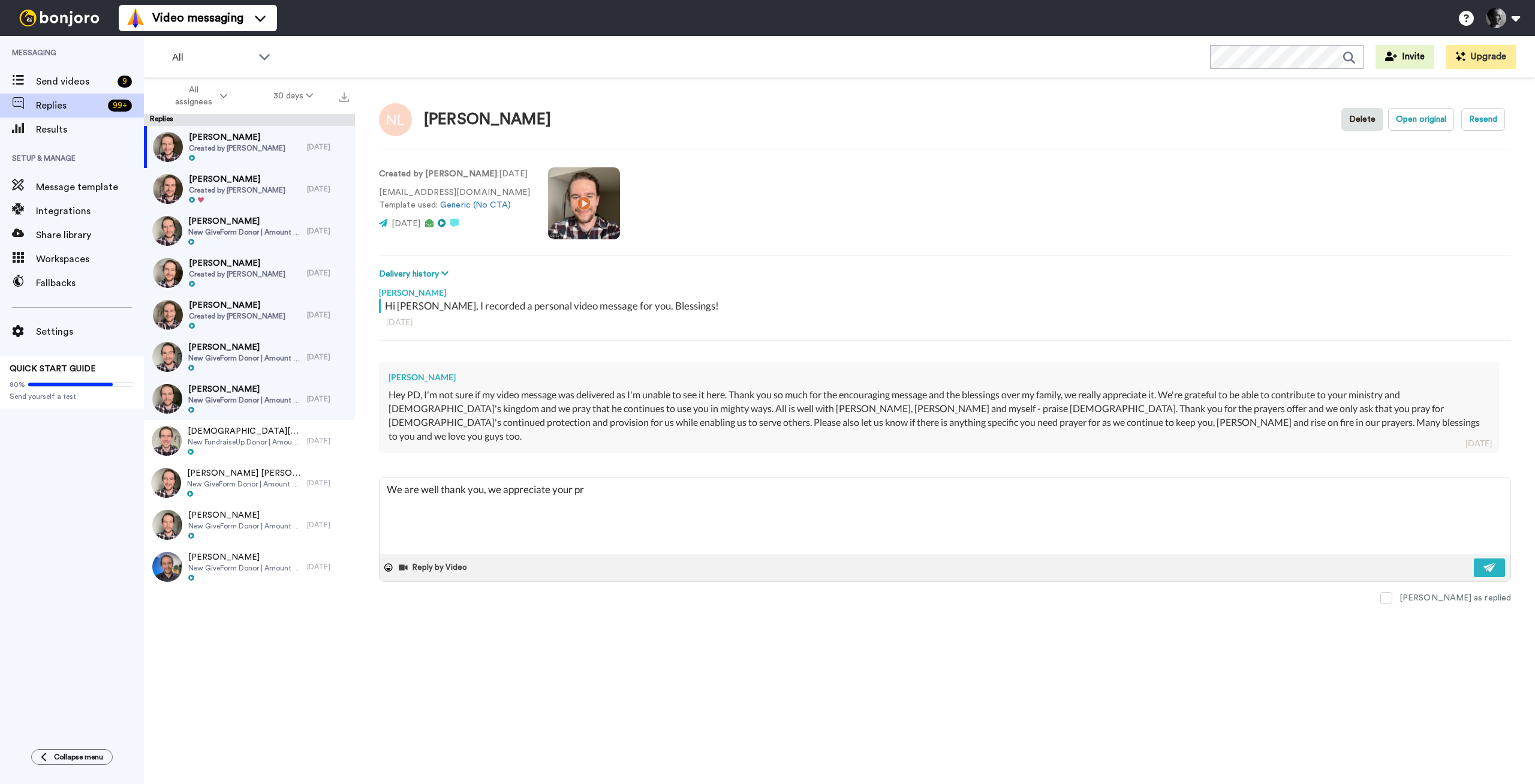
type textarea "We are well thank you, we appreciate your pra"
type textarea "x"
type textarea "We are well thank you, we appreciate your pray"
type textarea "x"
type textarea "We are well thank you, we appreciate your praye"
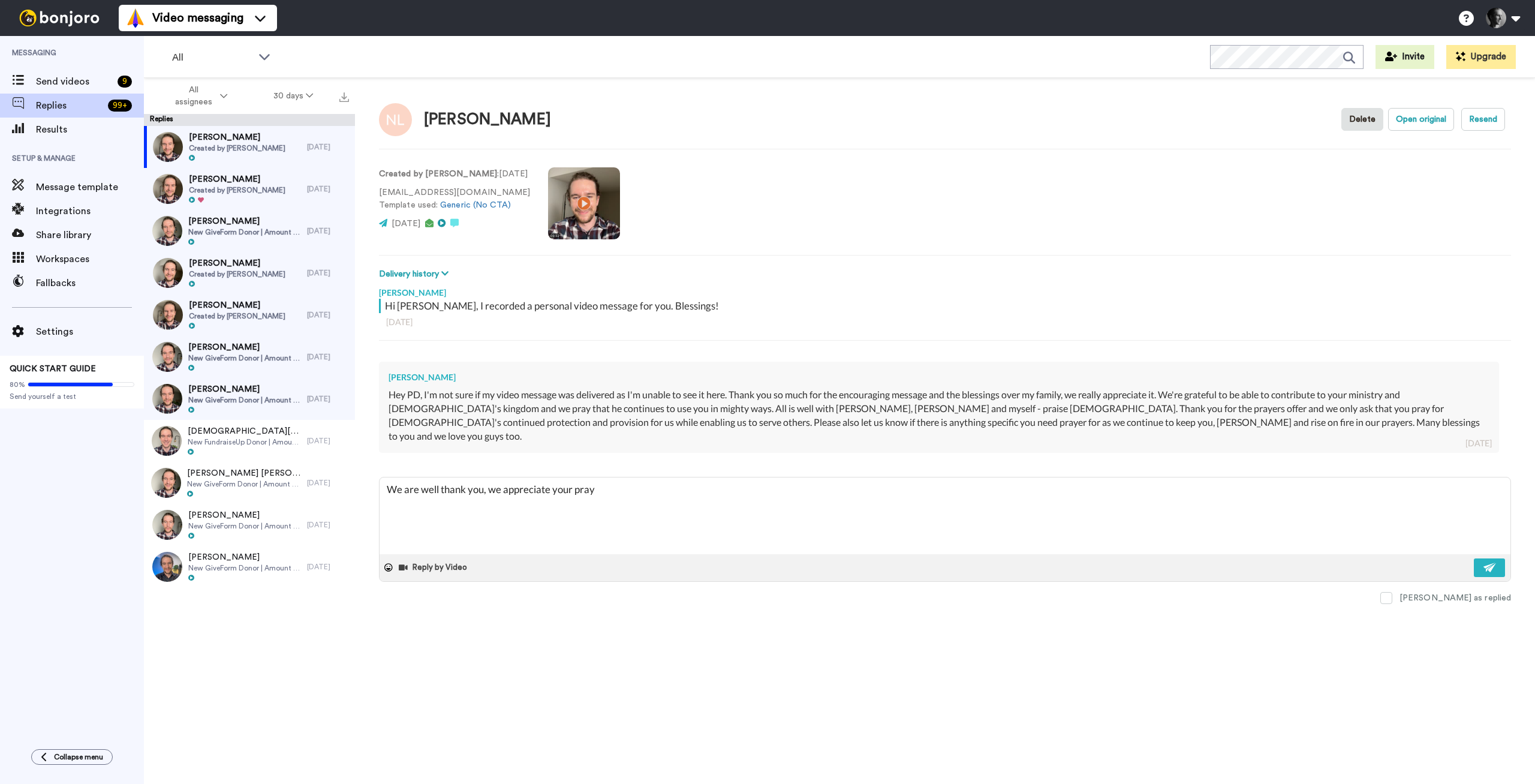
type textarea "x"
type textarea "We are well thank you, we appreciate your prayer"
type textarea "x"
type textarea "We are well thank you, we appreciate your prayers"
type textarea "x"
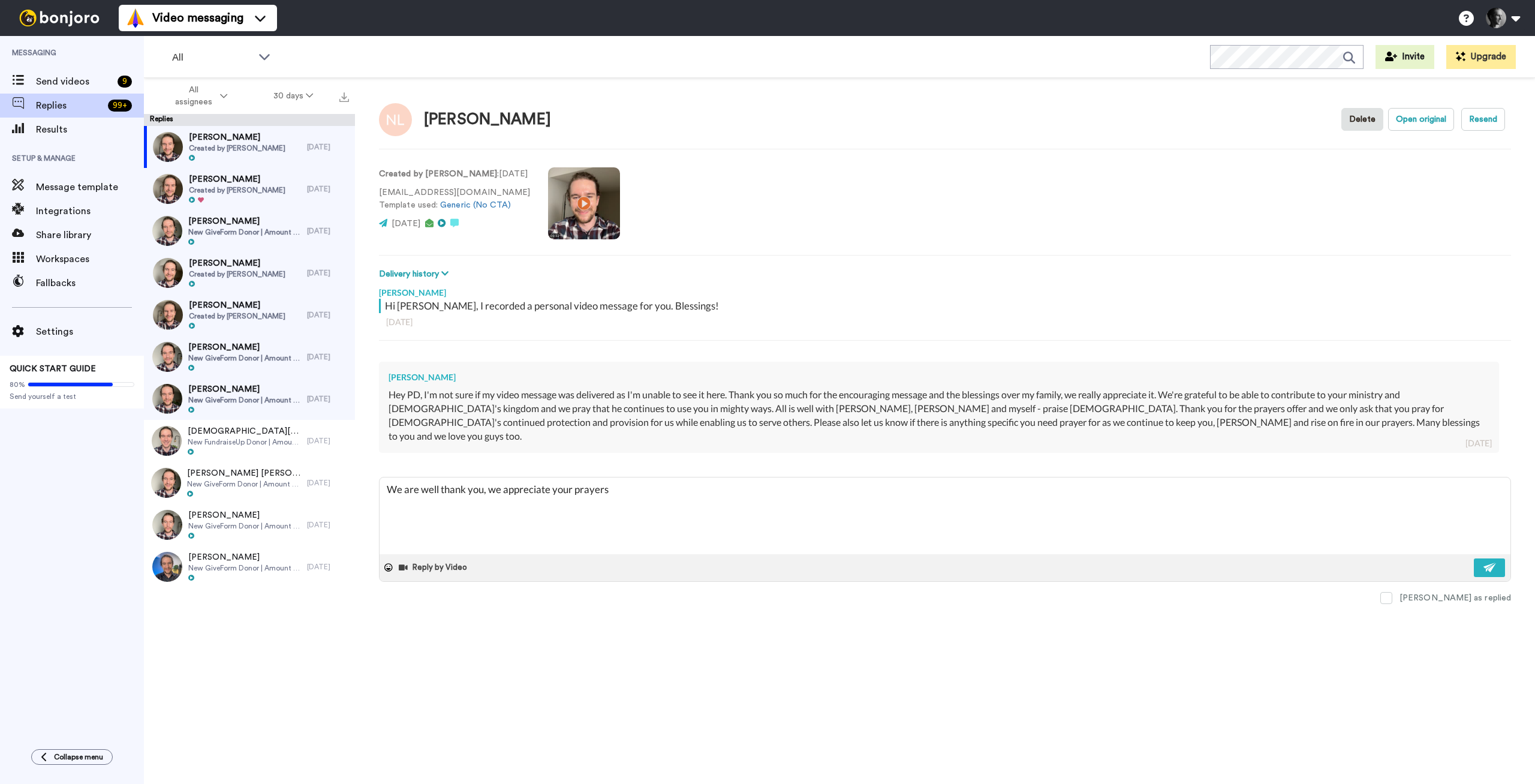
type textarea "We are well thank you, we appreciate your prayers"
type textarea "x"
type textarea "We are well thank you, we appreciate your prayers f"
type textarea "x"
type textarea "We are well thank you, we appreciate your prayers fo"
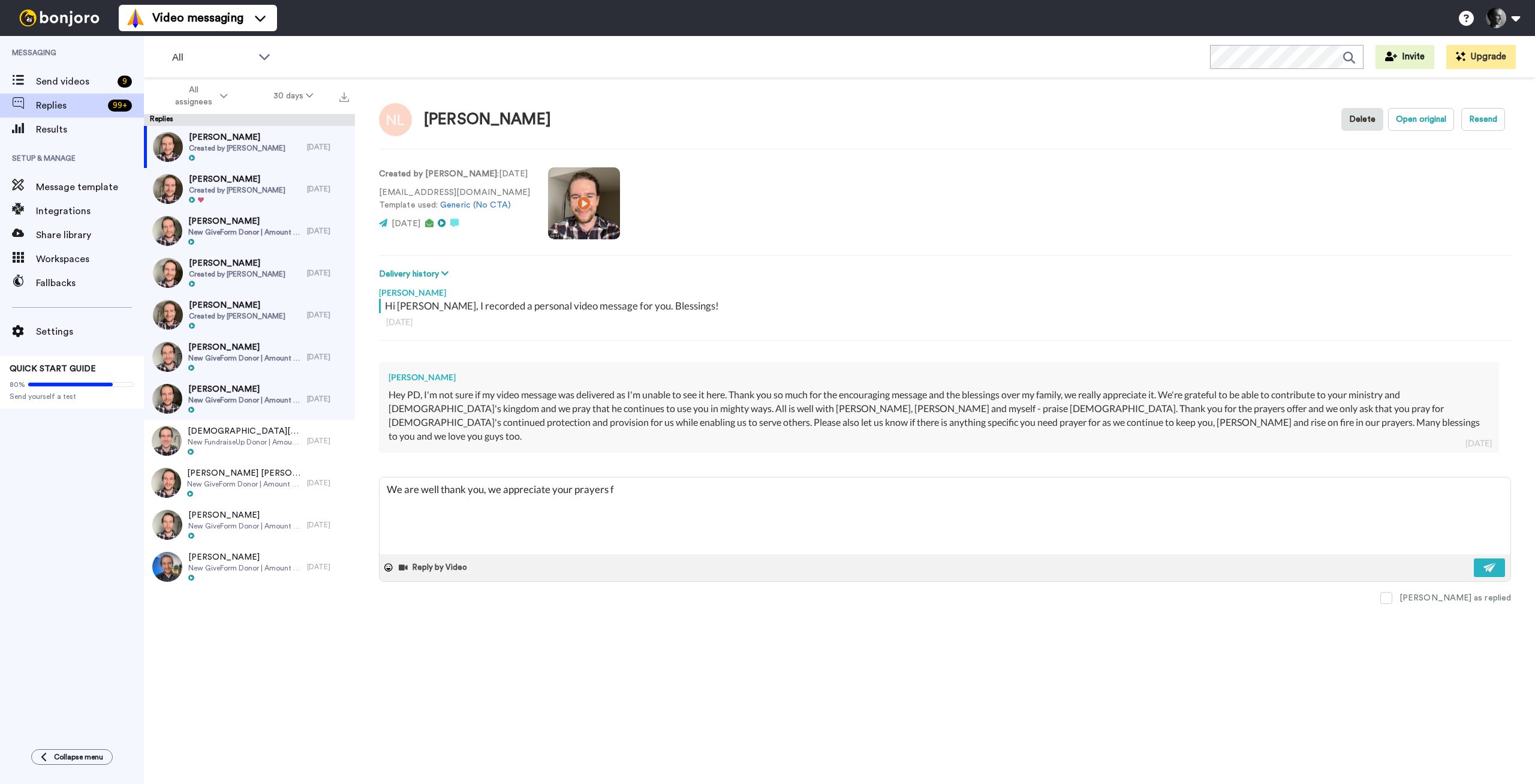
type textarea "x"
type textarea "We are well thank you, we appreciate your prayers for"
type textarea "x"
type textarea "We are well thank you, we appreciate your prayers for"
type textarea "x"
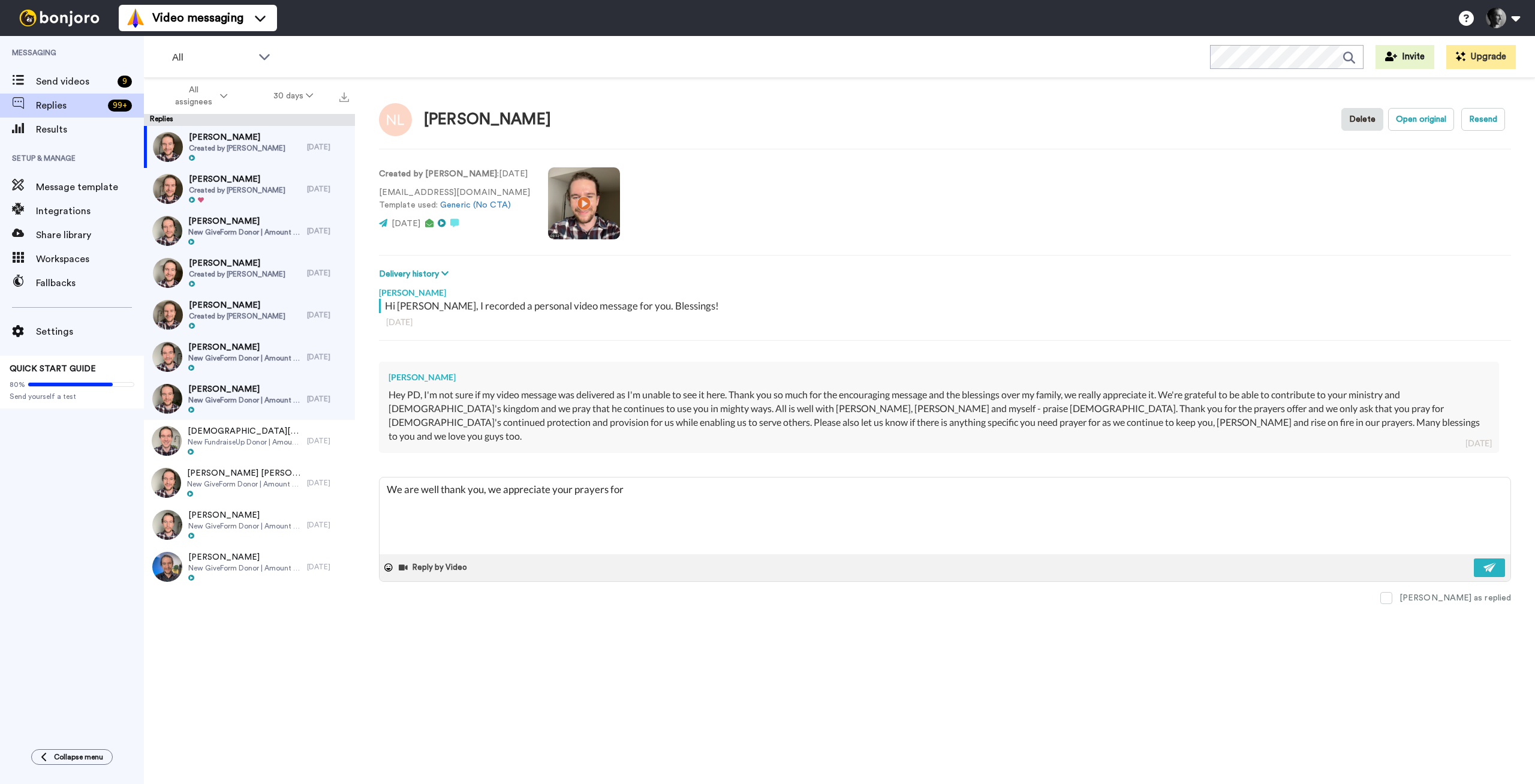
type textarea "We are well thank you, we appreciate your prayers for w"
type textarea "x"
type textarea "We are well thank you, we appreciate your prayers for wi"
type textarea "x"
type textarea "We are well thank you, we appreciate your prayers for wis"
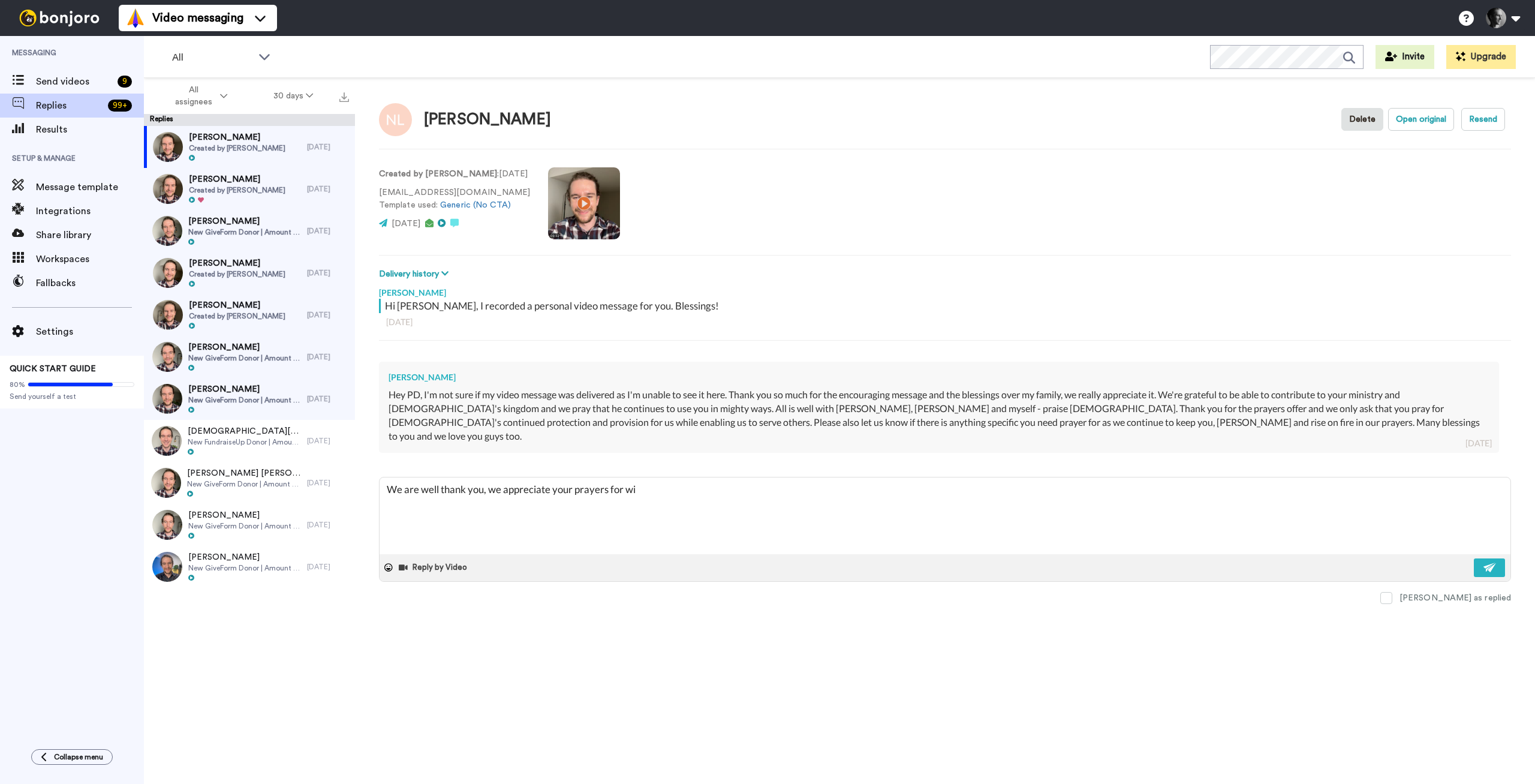
type textarea "x"
type textarea "We are well thank you, we appreciate your prayers for wisd"
type textarea "x"
type textarea "We are well thank you, we appreciate your prayers for wisdo"
type textarea "x"
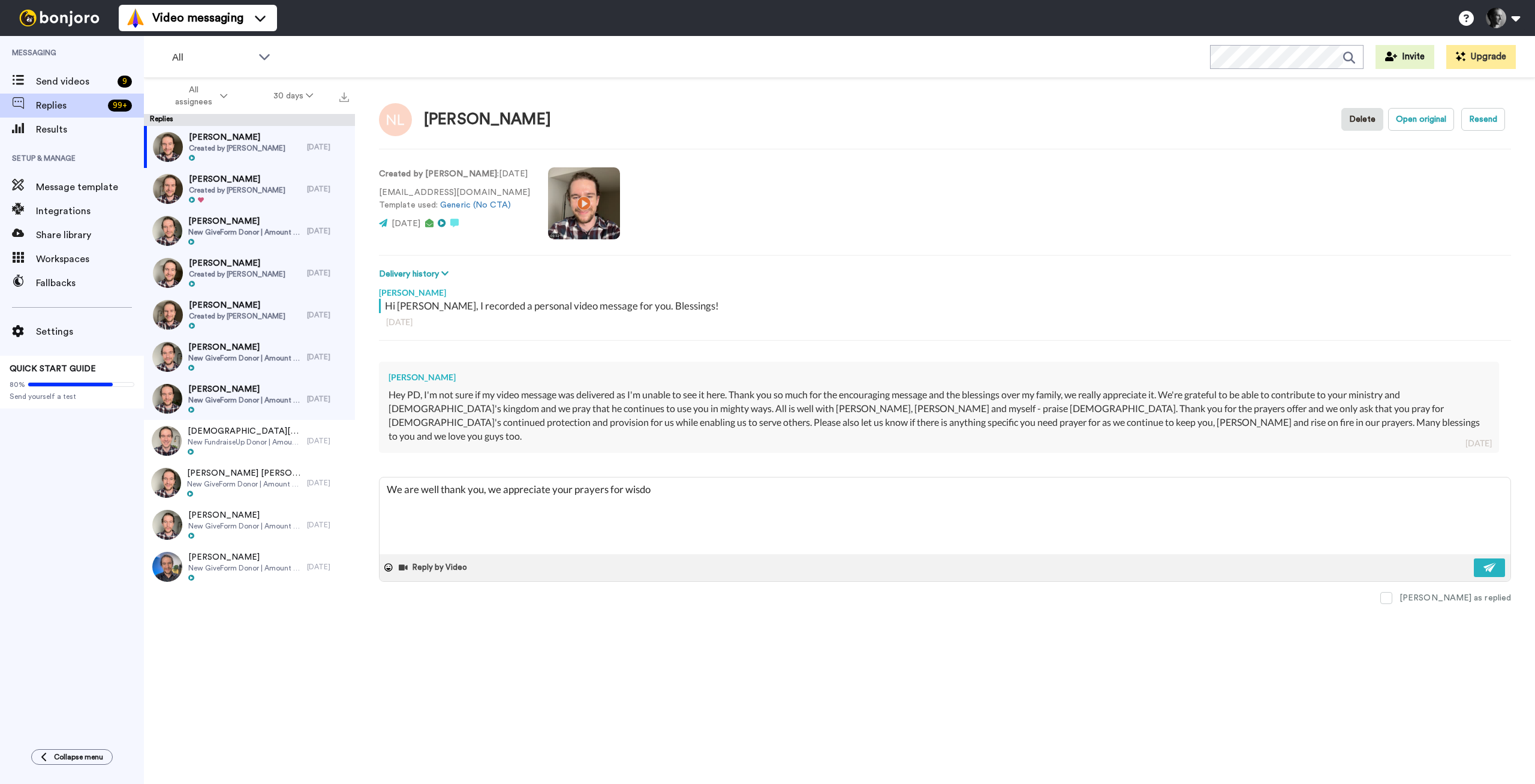
type textarea "We are well thank you, we appreciate your prayers for wisdom"
type textarea "x"
type textarea "We are well thank you, we appreciate your prayers for wisdom"
type textarea "x"
type textarea "We are well thank you, we appreciate your prayers for wisdom a"
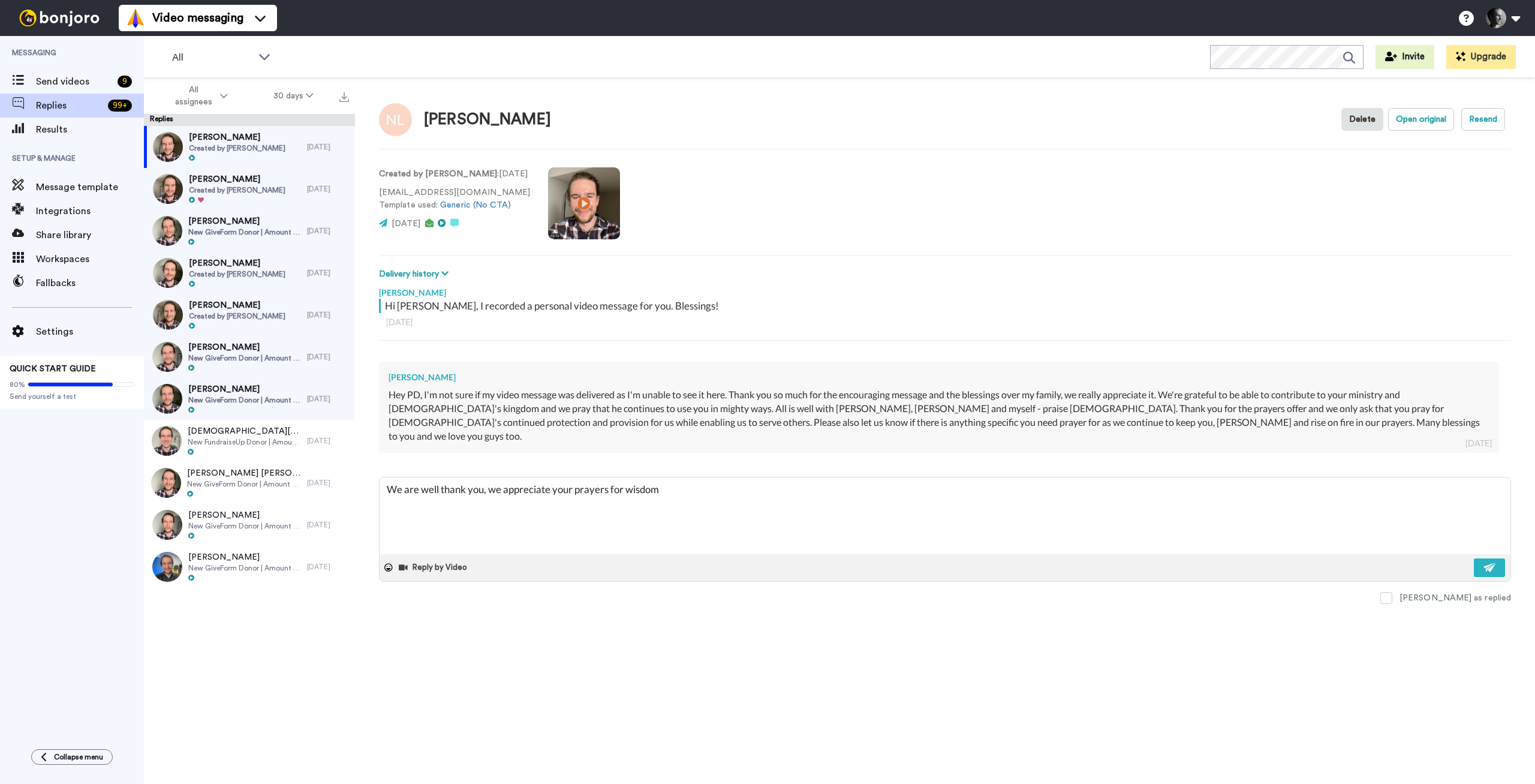
type textarea "x"
type textarea "We are well thank you, we appreciate your prayers for wisdom an"
type textarea "x"
type textarea "We are well thank you, we appreciate your prayers for wisdom and"
type textarea "x"
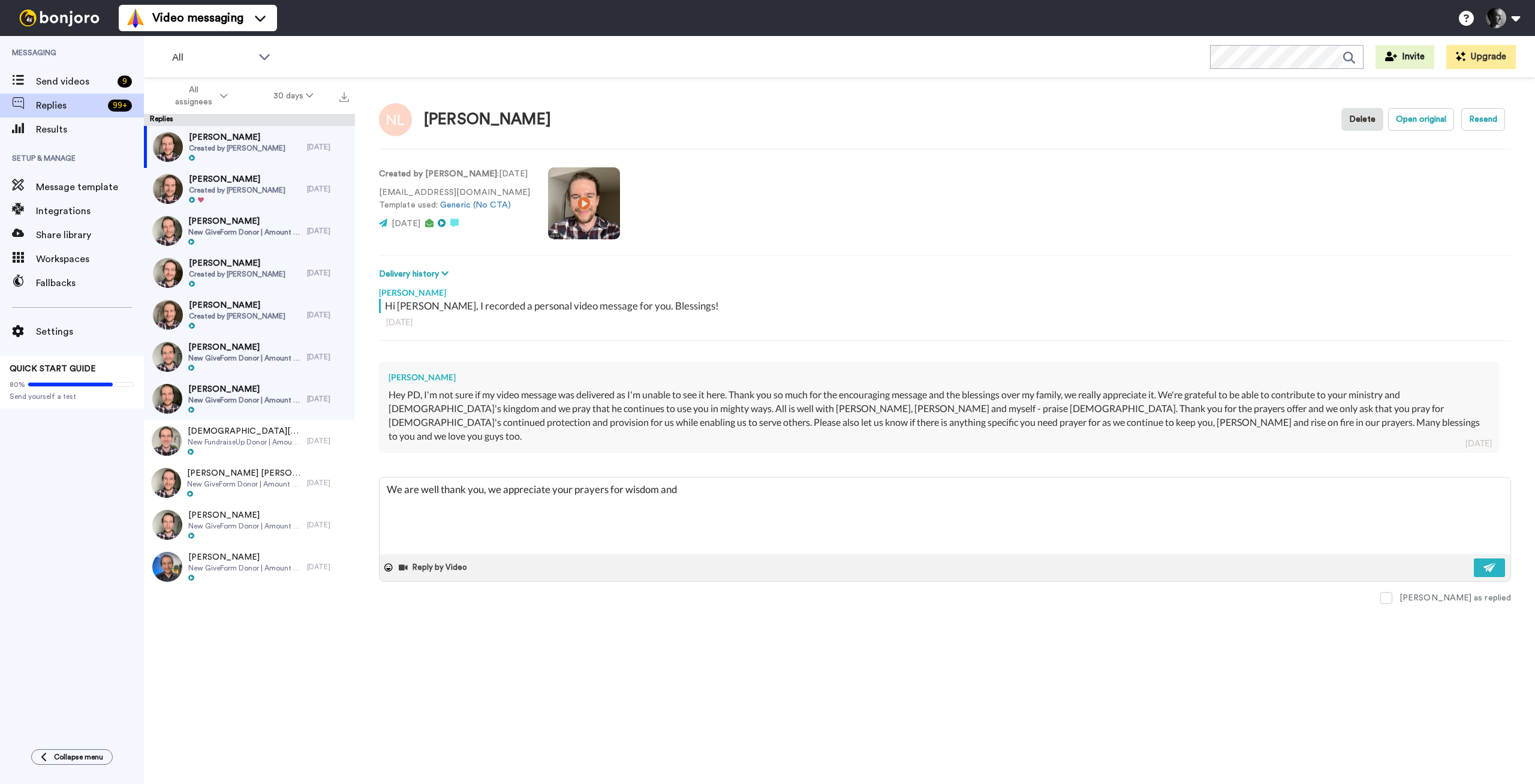
type textarea "We are well thank you, we appreciate your prayers for wisdom and"
type textarea "x"
type textarea "We are well thank you, we appreciate your prayers for wisdom and g"
type textarea "x"
type textarea "We are well thank you, we appreciate your prayers for wisdom and gu"
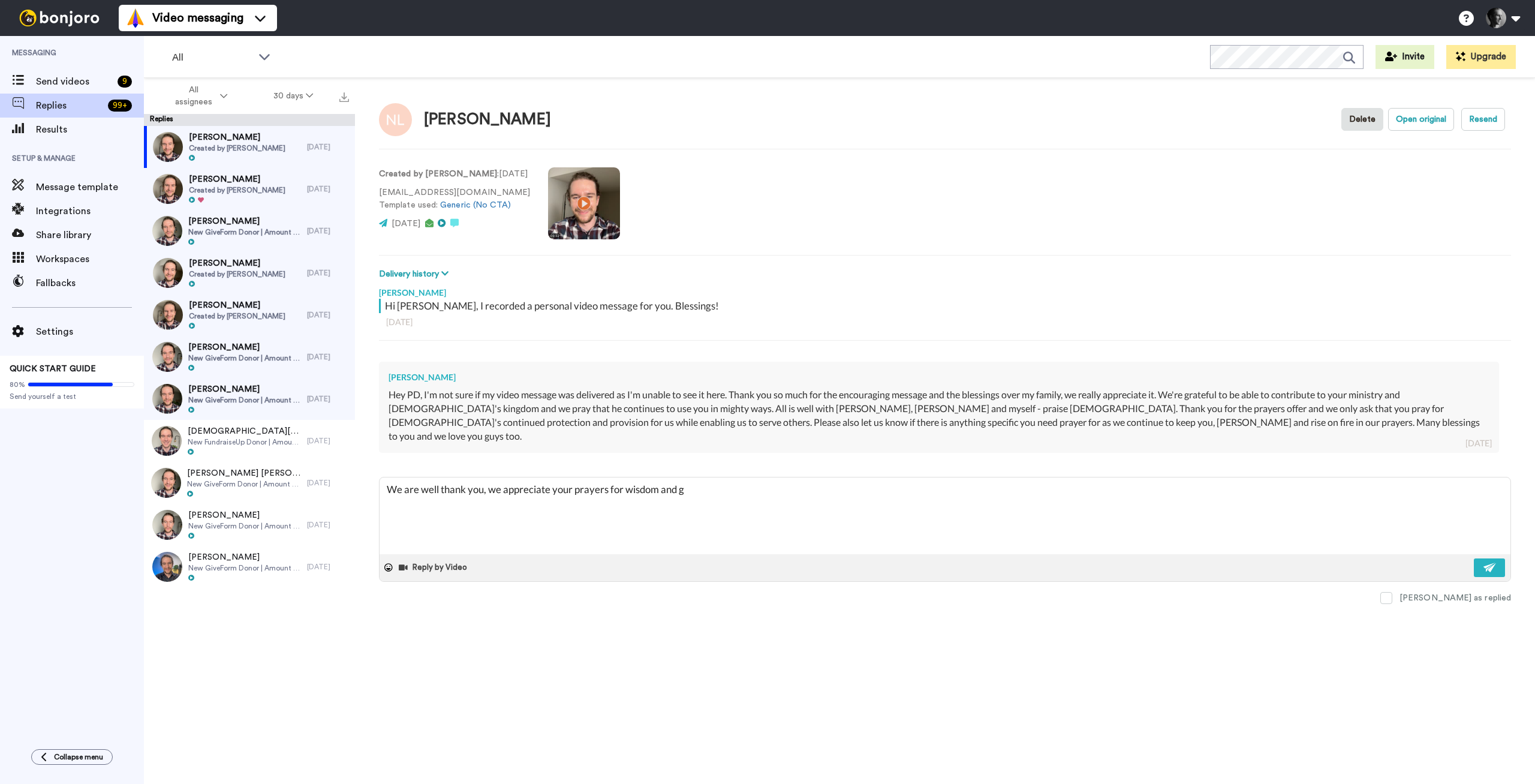
type textarea "x"
type textarea "We are well thank you, we appreciate your prayers for wisdom and gui"
type textarea "x"
type textarea "We are well thank you, we appreciate your prayers for wisdom and guid"
type textarea "x"
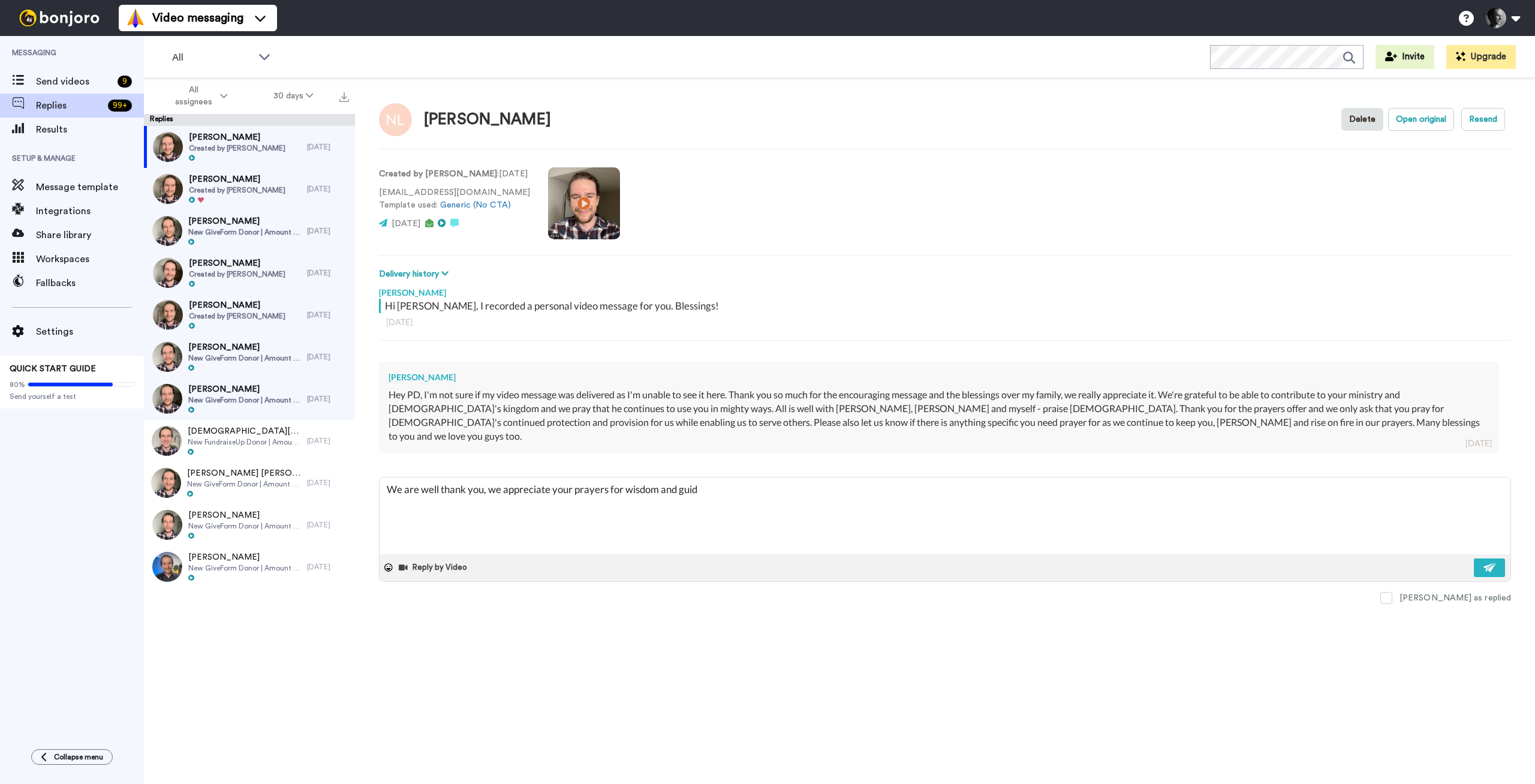
type textarea "We are well thank you, we appreciate your prayers for wisdom and guida"
type textarea "x"
type textarea "We are well thank you, we appreciate your prayers for wisdom and guidan"
type textarea "x"
type textarea "We are well thank you, we appreciate your prayers for wisdom and guidanc"
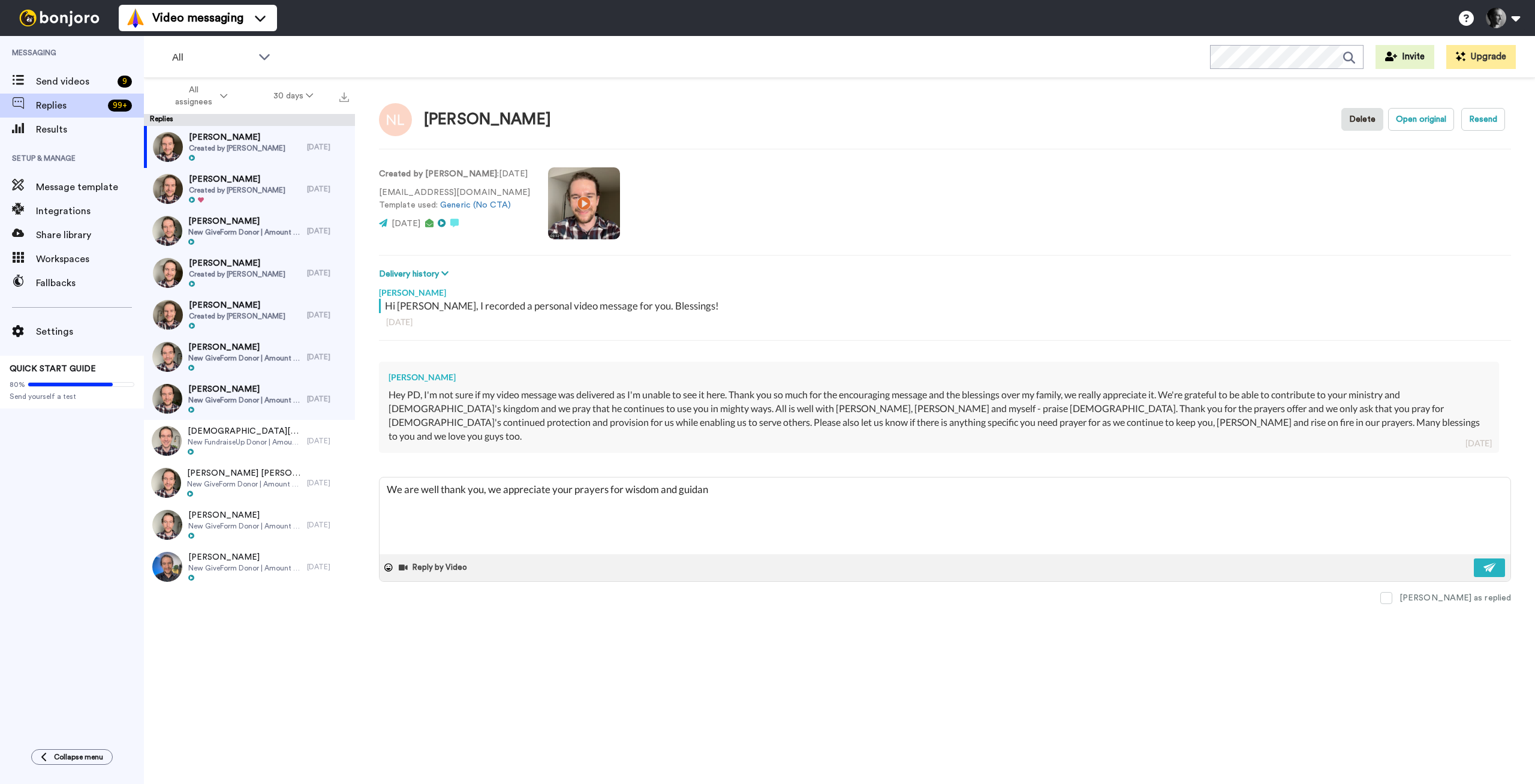
type textarea "x"
type textarea "We are well thank you, we appreciate your prayers for wisdom and guidance"
type textarea "x"
type textarea "We are well thank you, we appreciate your prayers for wisdom and guidance"
type textarea "x"
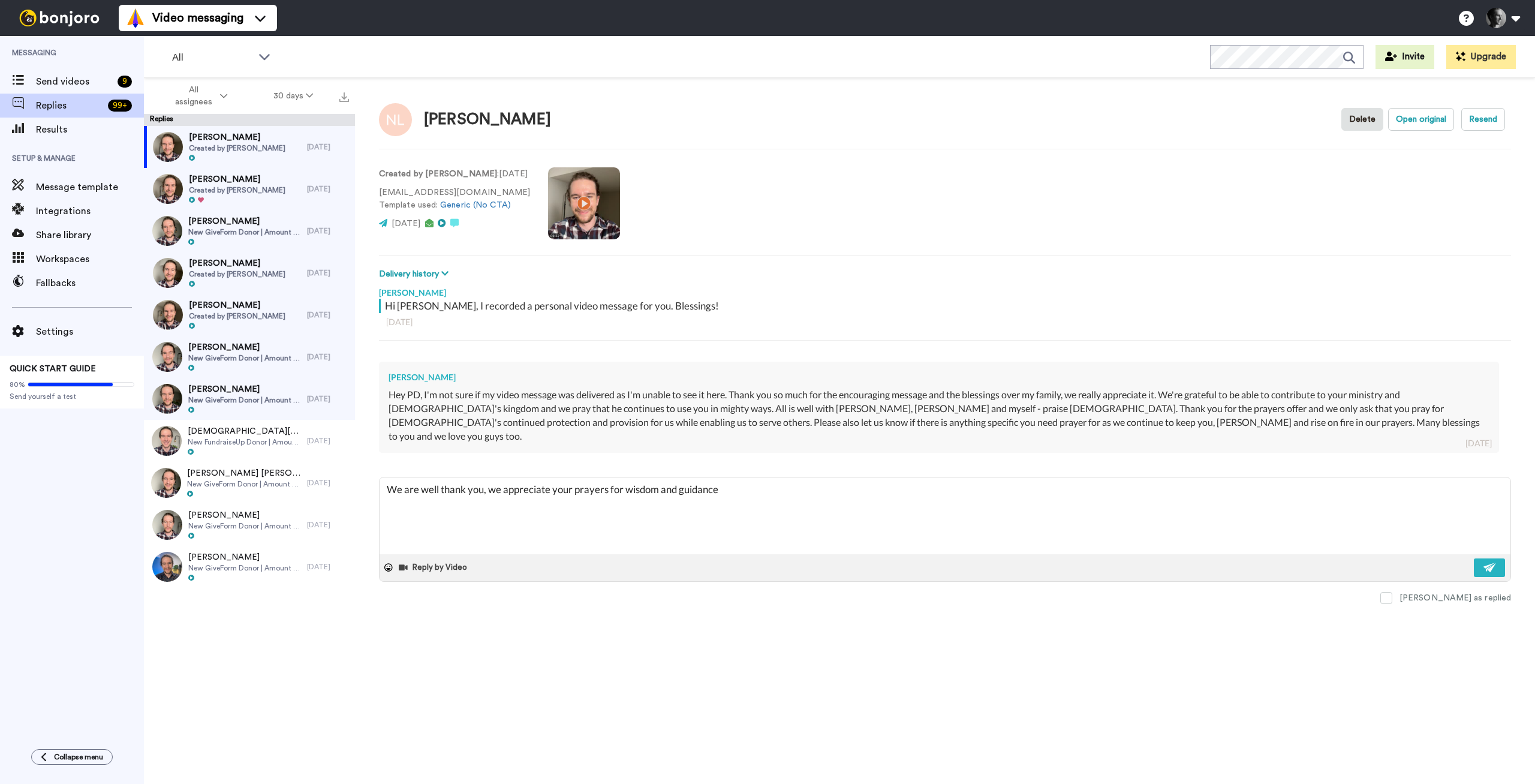
type textarea "We are well thank you, we appreciate your prayers for wisdom and guidance f"
type textarea "x"
type textarea "We are well thank you, we appreciate your prayers for wisdom and guidance fo"
type textarea "x"
type textarea "We are well thank you, we appreciate your prayers for wisdom and guidance for"
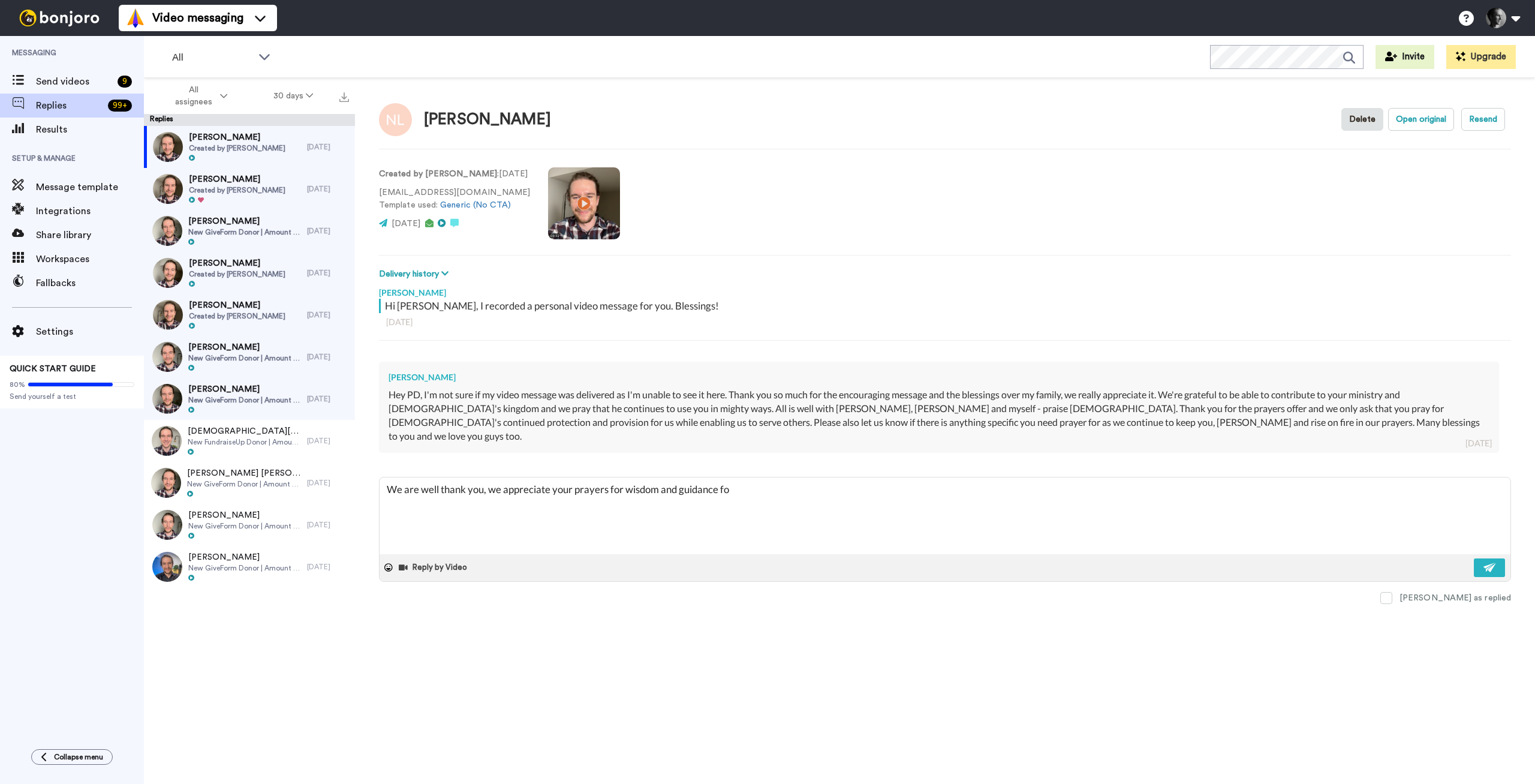
type textarea "x"
type textarea "We are well thank you, we appreciate your prayers for wisdom and guidance for"
type textarea "x"
type textarea "We are well thank you, we appreciate your prayers for wisdom and guidance for u"
type textarea "x"
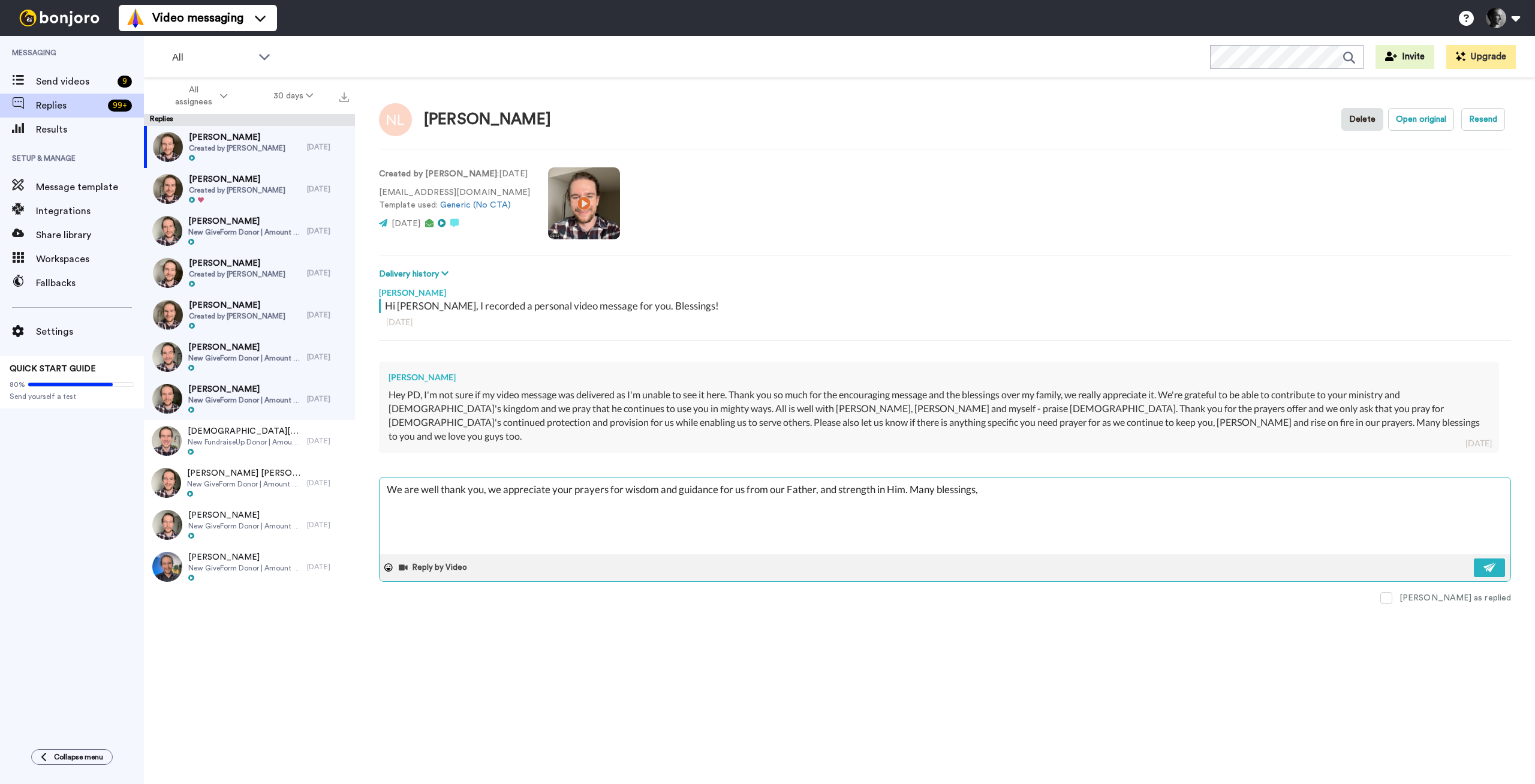
click at [385, 477] on textarea "We are well thank you, we appreciate your prayers for wisdom and guidance for u…" at bounding box center [945, 515] width 1131 height 77
click at [1185, 477] on textarea "Praying for your protection and provision! We are well thank you, we appreciate…" at bounding box center [945, 515] width 1131 height 77
click at [1482, 558] on button at bounding box center [1489, 567] width 31 height 18
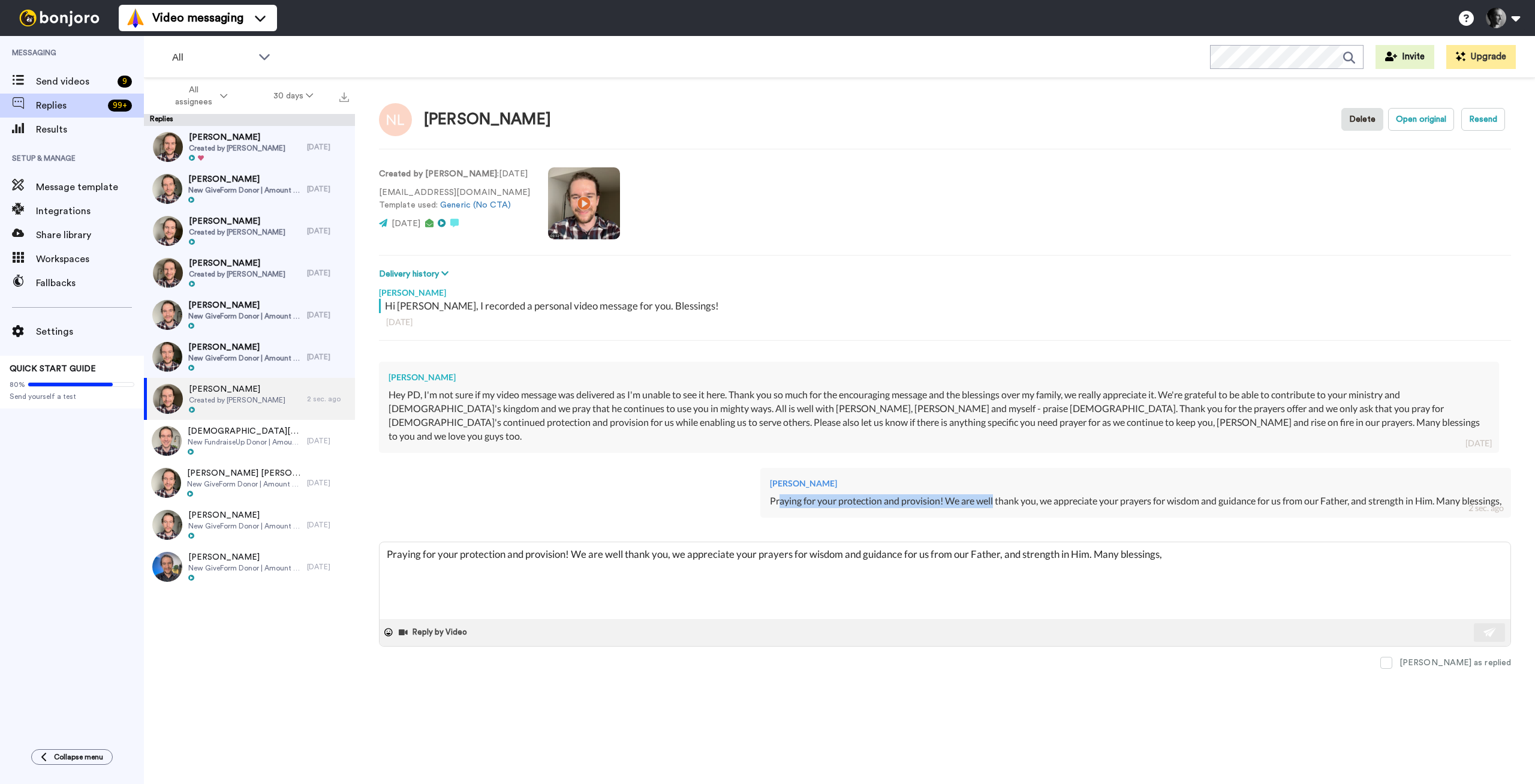
drag, startPoint x: 770, startPoint y: 487, endPoint x: 987, endPoint y: 489, distance: 217.0
click at [987, 494] on div "Praying for your protection and provision! We are well thank you, we appreciate…" at bounding box center [1135, 501] width 731 height 14
drag, startPoint x: 992, startPoint y: 485, endPoint x: 1348, endPoint y: 493, distance: 356.1
click at [1348, 493] on div "[PERSON_NAME] Praying for your protection and provision! We are well thank you,…" at bounding box center [1135, 493] width 751 height 50
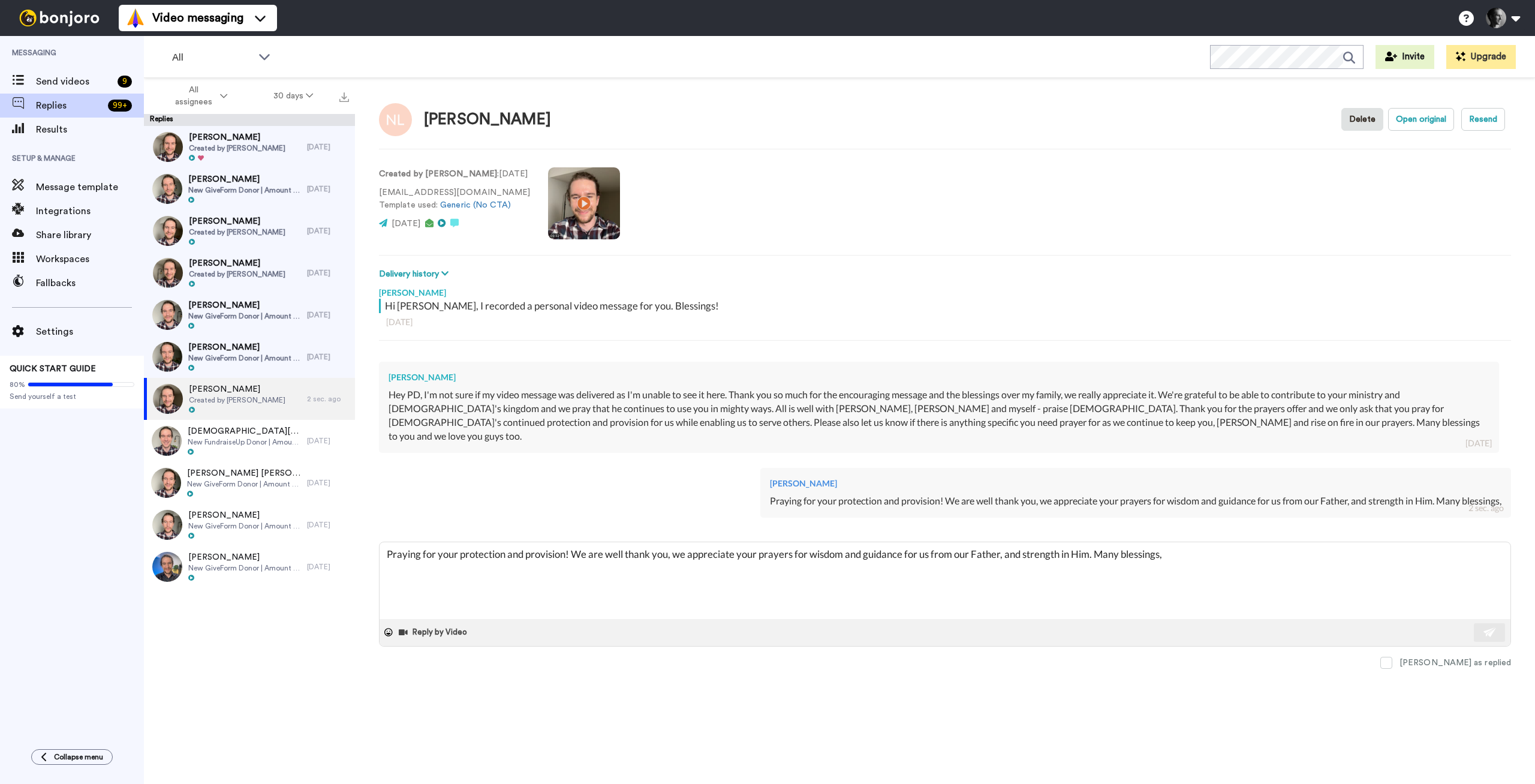
click at [1348, 493] on div "[PERSON_NAME] Praying for your protection and provision! We are well thank you,…" at bounding box center [1135, 493] width 751 height 50
drag, startPoint x: 1339, startPoint y: 487, endPoint x: 1249, endPoint y: 488, distance: 90.0
click at [1251, 494] on div "Praying for your protection and provision! We are well thank you, we appreciate…" at bounding box center [1135, 501] width 731 height 14
click at [1249, 494] on div "Praying for your protection and provision! We are well thank you, we appreciate…" at bounding box center [1135, 501] width 731 height 14
